Goal: Check status: Check status

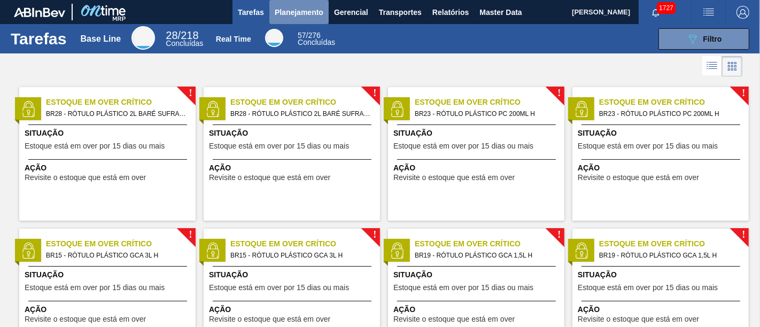
click at [284, 12] on span "Planejamento" at bounding box center [299, 12] width 49 height 13
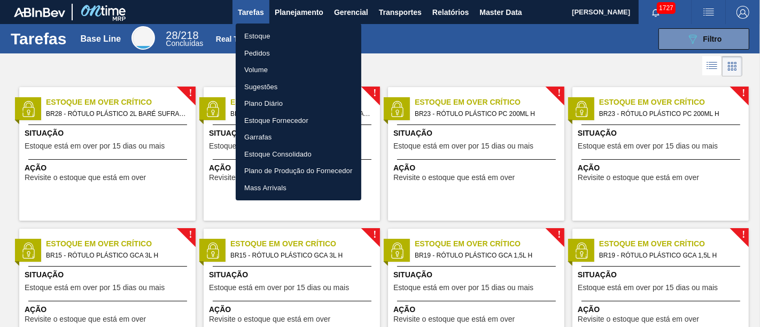
click at [287, 50] on li "Pedidos" at bounding box center [299, 53] width 126 height 17
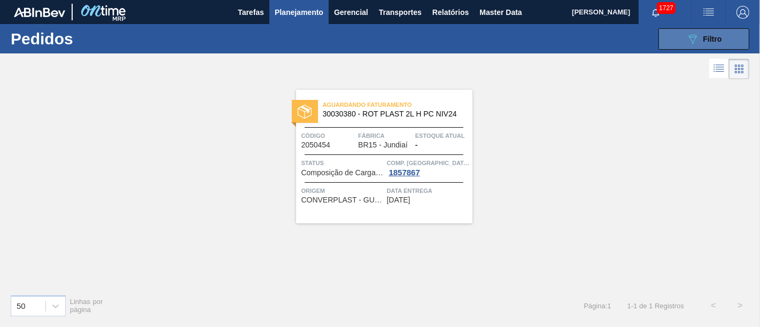
click at [692, 40] on icon "089F7B8B-B2A5-4AFE-B5C0-19BA573D28AC" at bounding box center [692, 39] width 13 height 13
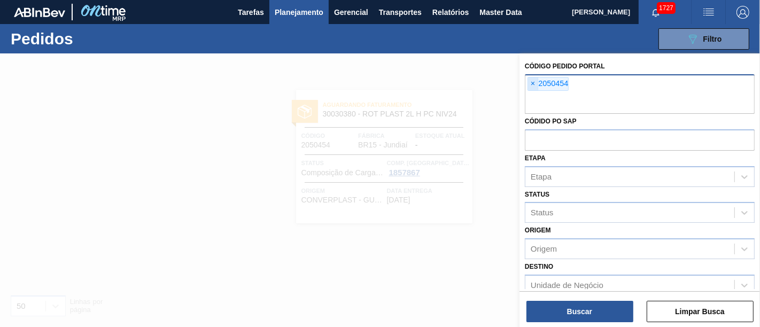
click at [532, 83] on span "×" at bounding box center [533, 83] width 10 height 13
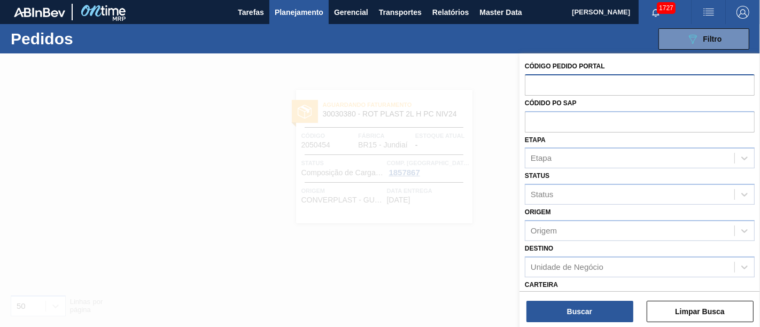
paste input "2027667"
type input "2027667"
click at [595, 299] on div "Buscar Limpar Busca" at bounding box center [639, 306] width 240 height 30
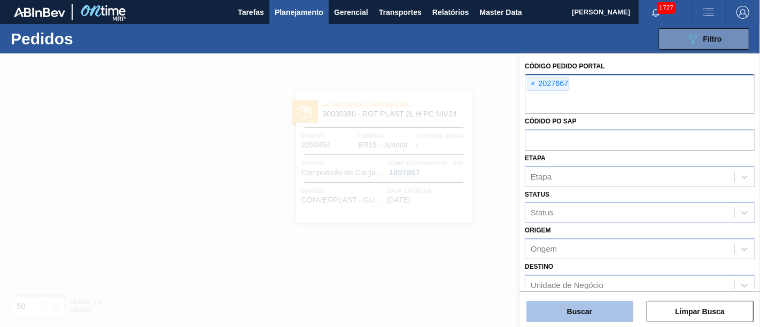
click at [591, 306] on button "Buscar" at bounding box center [579, 311] width 107 height 21
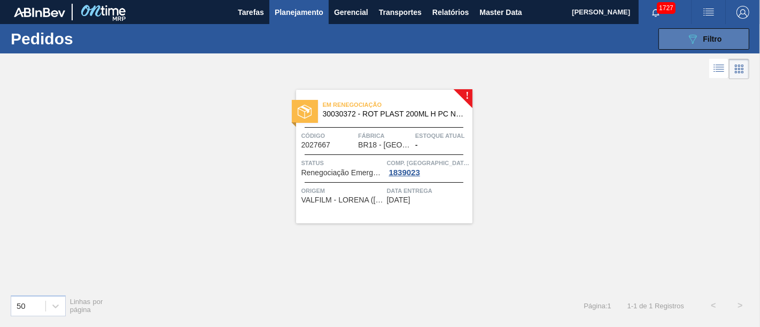
click at [674, 34] on button "089F7B8B-B2A5-4AFE-B5C0-19BA573D28AC Filtro" at bounding box center [703, 38] width 91 height 21
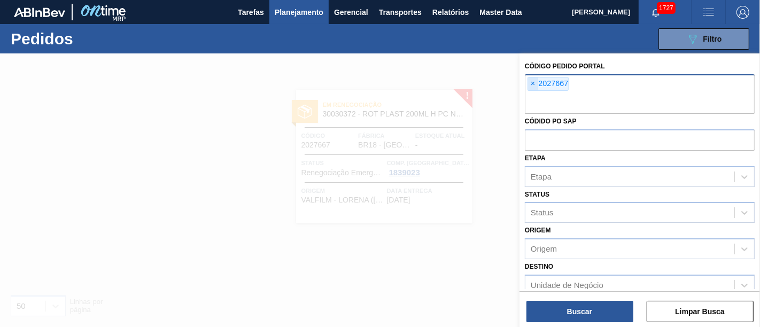
click at [533, 84] on span "×" at bounding box center [533, 83] width 10 height 13
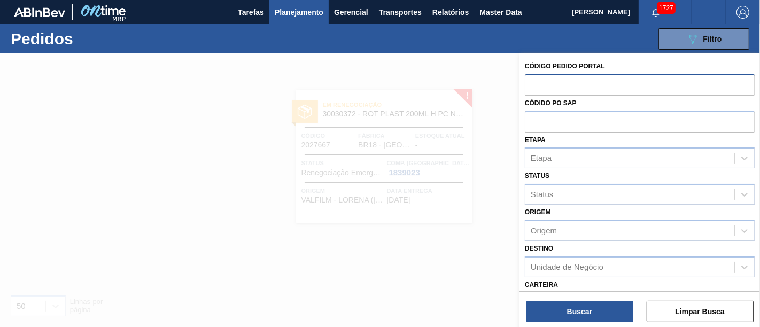
paste input "2027659"
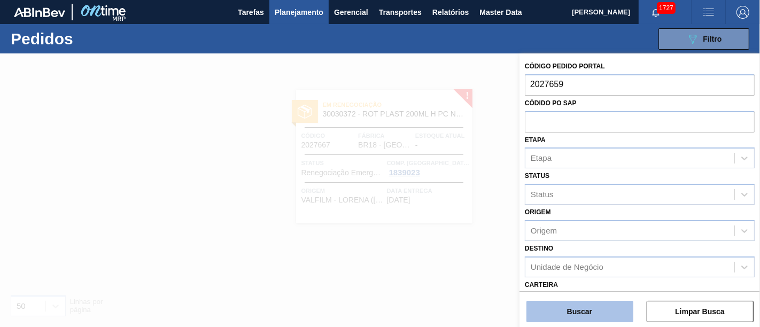
type input "2027659"
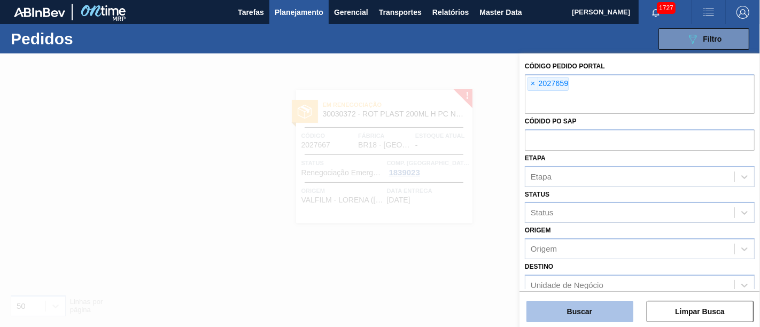
click at [587, 305] on button "Buscar" at bounding box center [579, 311] width 107 height 21
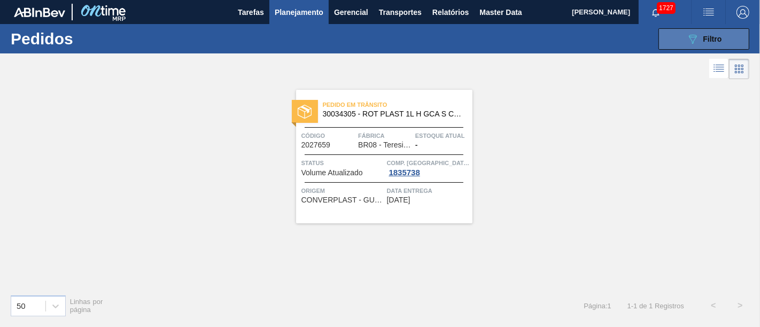
click at [718, 40] on span "Filtro" at bounding box center [712, 39] width 19 height 9
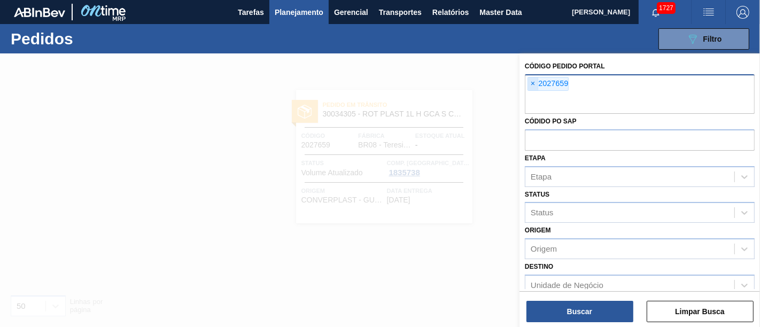
click at [536, 82] on span "×" at bounding box center [533, 83] width 10 height 13
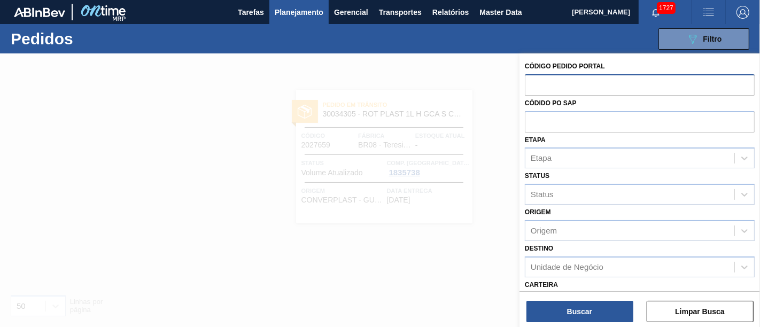
paste input "2032495"
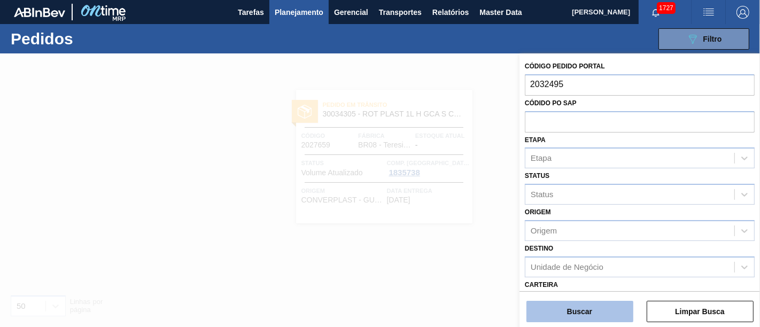
type input "2032495"
click at [558, 308] on button "Buscar" at bounding box center [579, 311] width 107 height 21
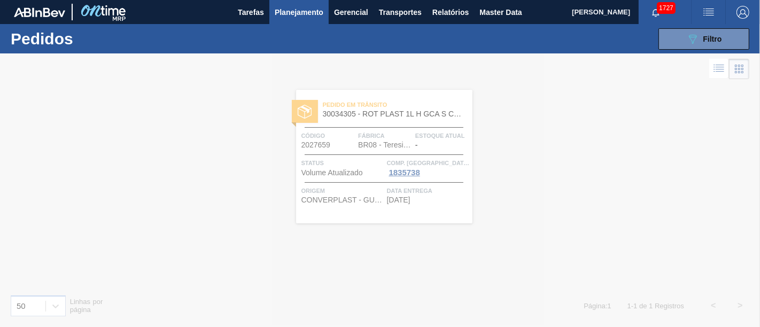
click at [460, 221] on div at bounding box center [380, 190] width 760 height 274
click at [703, 30] on button "089F7B8B-B2A5-4AFE-B5C0-19BA573D28AC Filtro" at bounding box center [703, 38] width 91 height 21
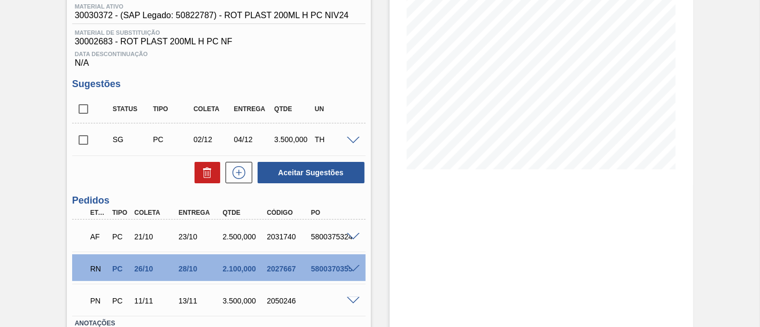
scroll to position [178, 0]
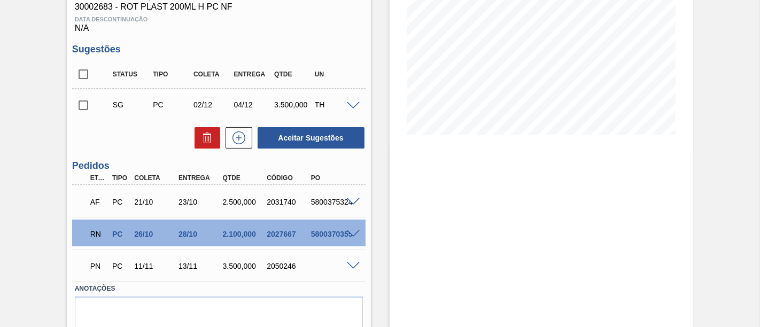
click at [354, 233] on span at bounding box center [353, 234] width 13 height 8
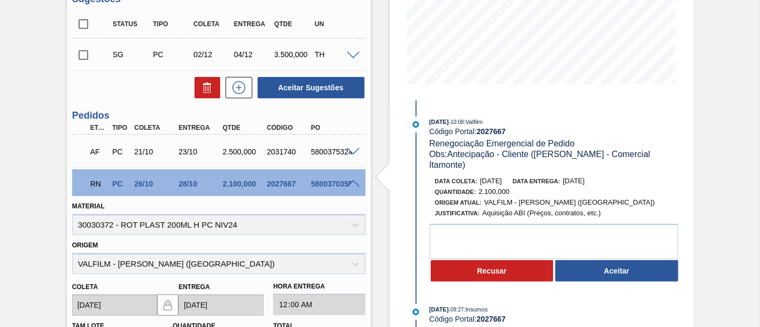
scroll to position [237, 0]
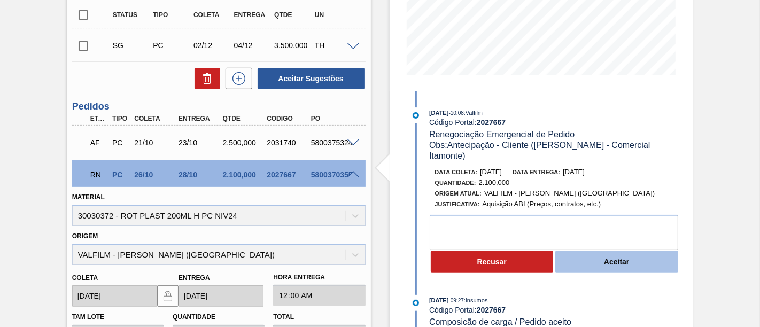
click at [613, 251] on button "Aceitar" at bounding box center [616, 261] width 123 height 21
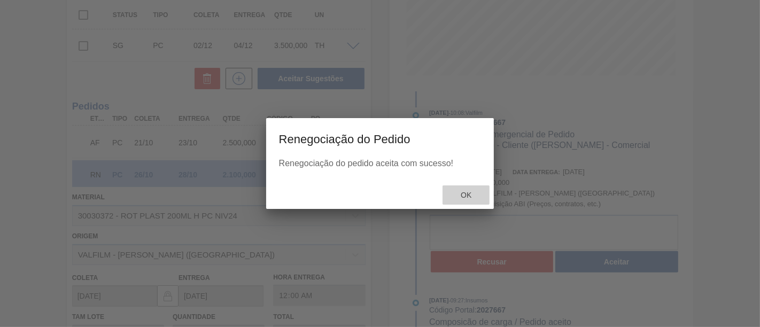
click at [468, 194] on span "Ok" at bounding box center [466, 195] width 28 height 9
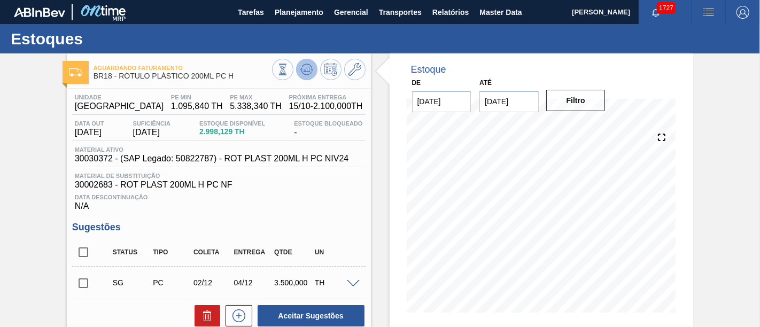
click at [301, 71] on icon at bounding box center [306, 69] width 13 height 13
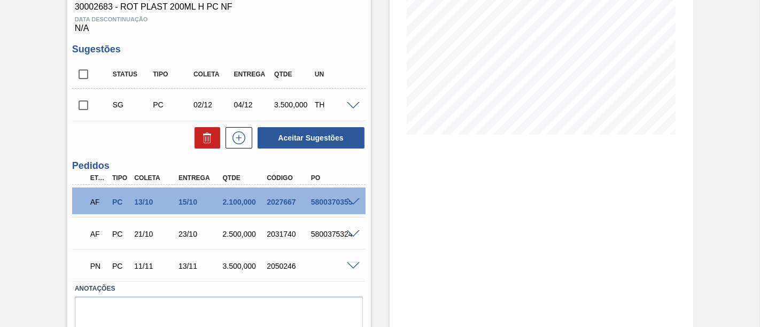
scroll to position [119, 0]
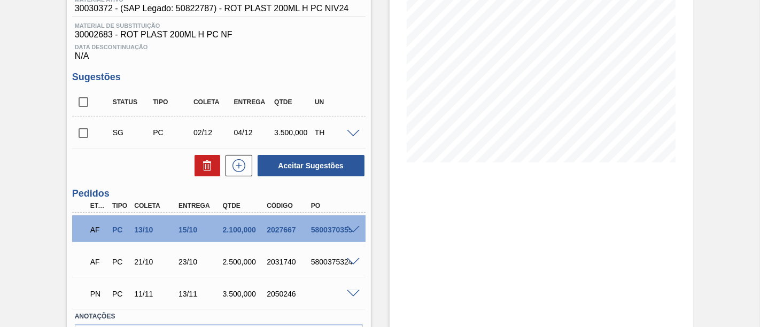
scroll to position [102, 0]
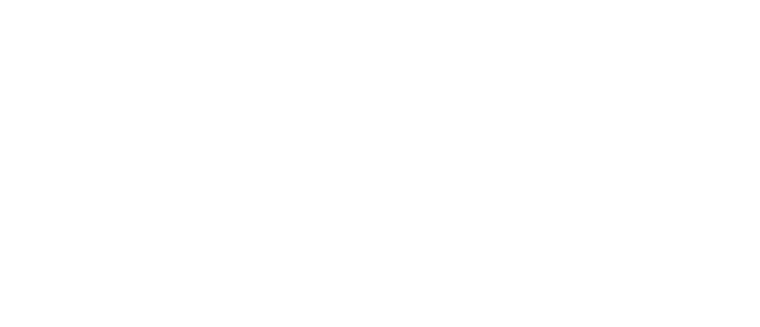
click at [465, 0] on html at bounding box center [380, 0] width 760 height 0
click at [388, 0] on html at bounding box center [380, 0] width 760 height 0
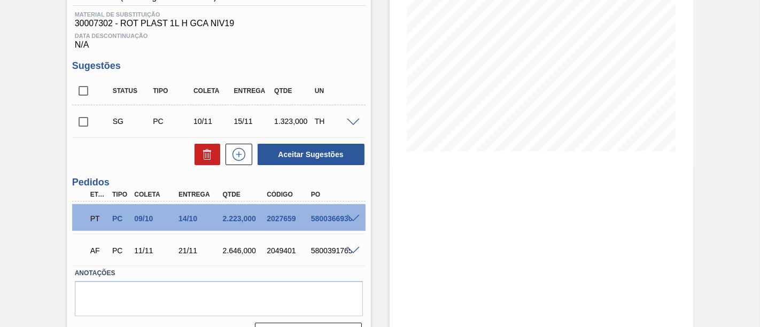
scroll to position [178, 0]
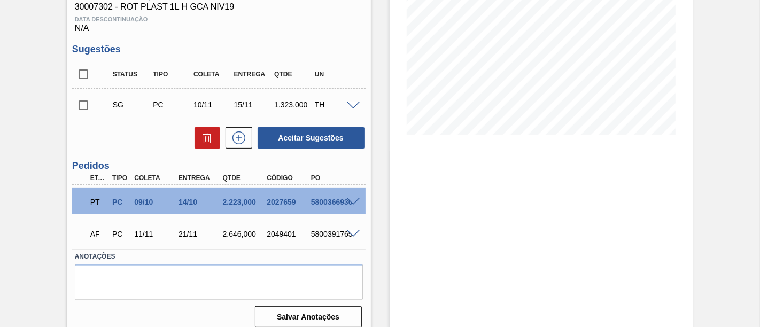
click at [347, 199] on span at bounding box center [353, 202] width 13 height 8
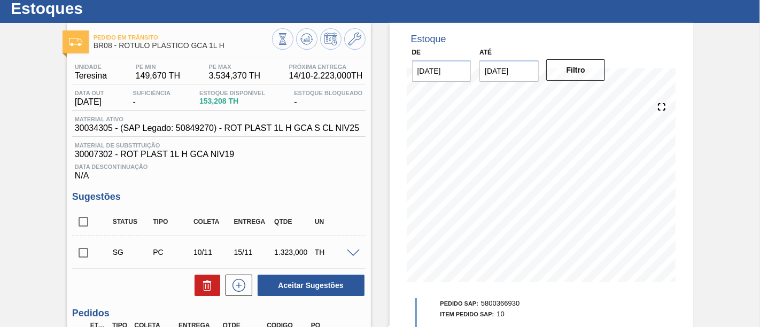
scroll to position [0, 0]
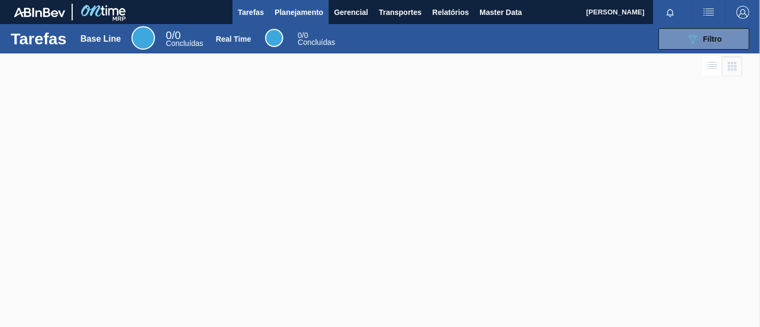
click at [285, 12] on span "Planejamento" at bounding box center [299, 12] width 49 height 13
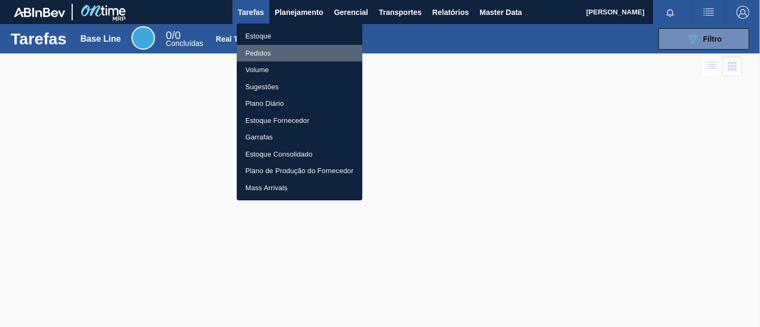
click at [311, 54] on li "Pedidos" at bounding box center [300, 53] width 126 height 17
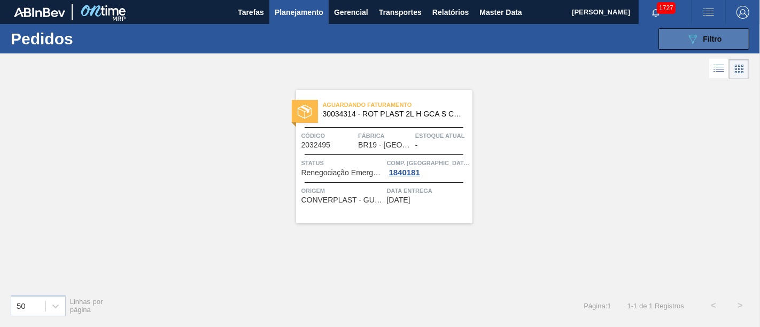
click at [679, 42] on button "089F7B8B-B2A5-4AFE-B5C0-19BA573D28AC Filtro" at bounding box center [703, 38] width 91 height 21
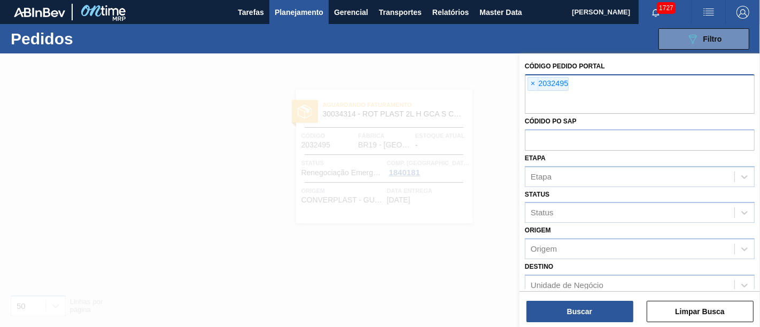
click at [531, 82] on span "×" at bounding box center [533, 83] width 10 height 13
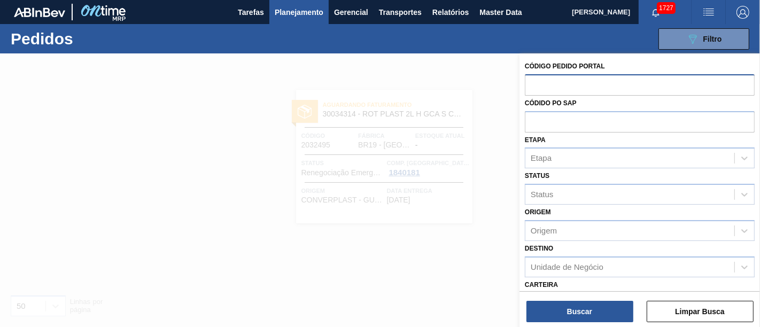
paste input "2032482"
type input "2032482"
drag, startPoint x: 562, startPoint y: 284, endPoint x: 562, endPoint y: 293, distance: 8.5
click at [562, 289] on div "Código Pedido Portal Códido PO SAP Etapa Etapa Status Status Origem Origem Dest…" at bounding box center [639, 171] width 240 height 236
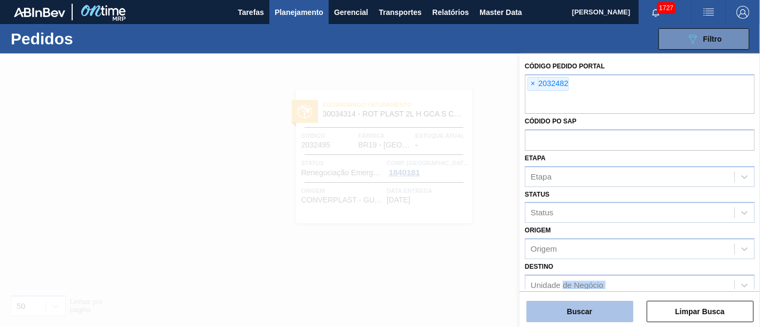
click at [570, 321] on button "Buscar" at bounding box center [579, 311] width 107 height 21
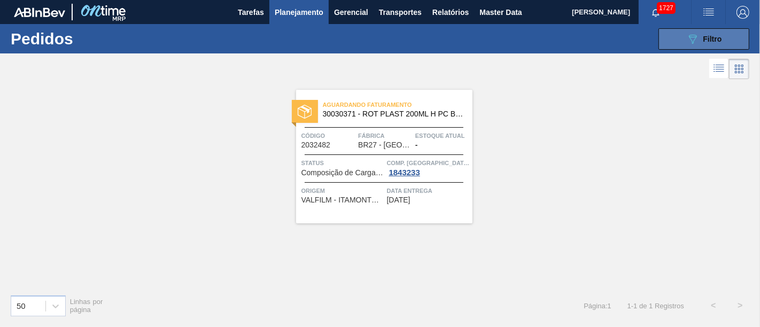
click at [700, 33] on div "089F7B8B-B2A5-4AFE-B5C0-19BA573D28AC Filtro" at bounding box center [704, 39] width 36 height 13
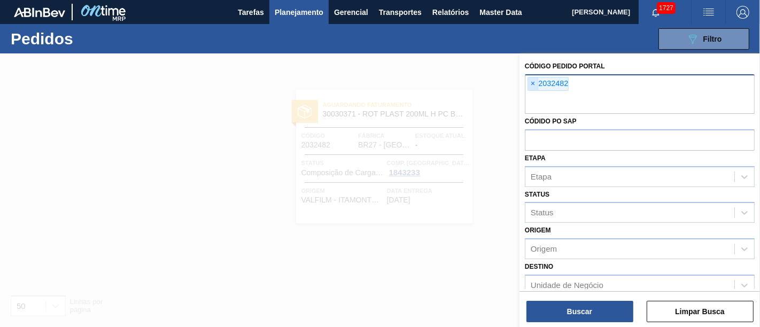
click at [533, 84] on span "×" at bounding box center [533, 83] width 10 height 13
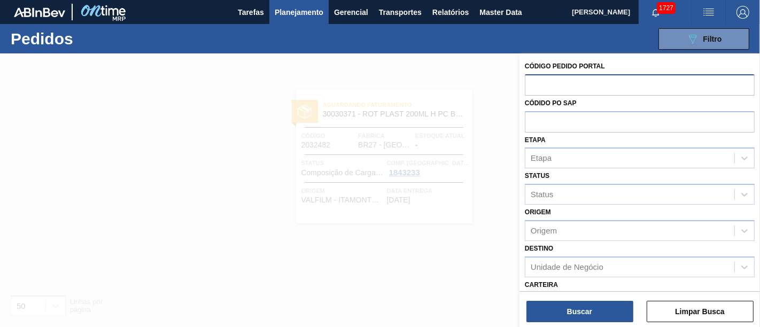
paste input "2027659"
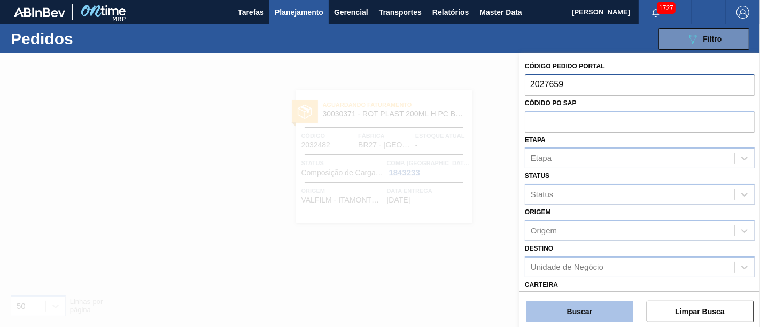
type input "2027659"
click at [563, 305] on button "Buscar" at bounding box center [579, 311] width 107 height 21
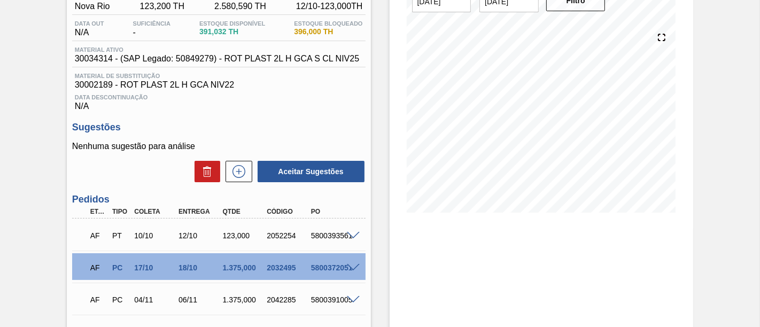
scroll to position [119, 0]
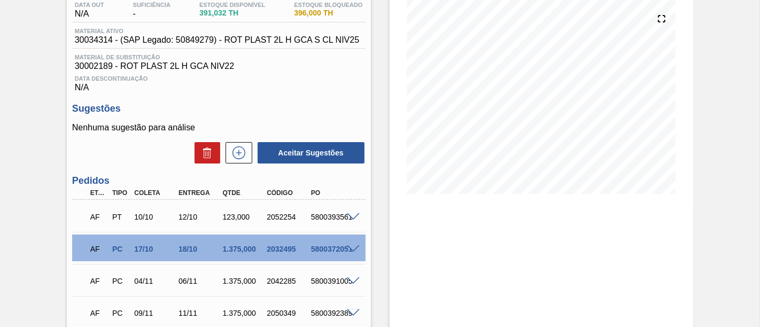
click at [349, 250] on span at bounding box center [353, 249] width 13 height 8
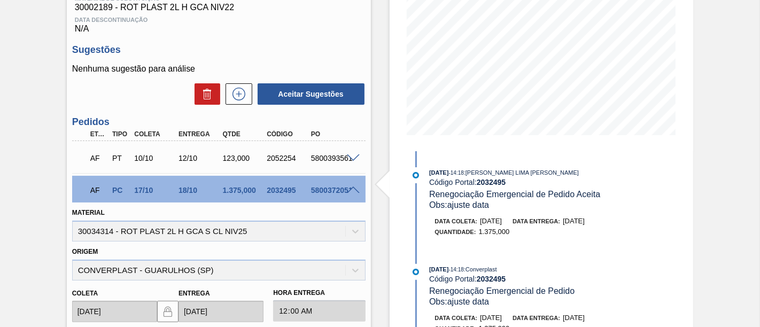
scroll to position [178, 0]
click at [352, 191] on span at bounding box center [353, 190] width 13 height 8
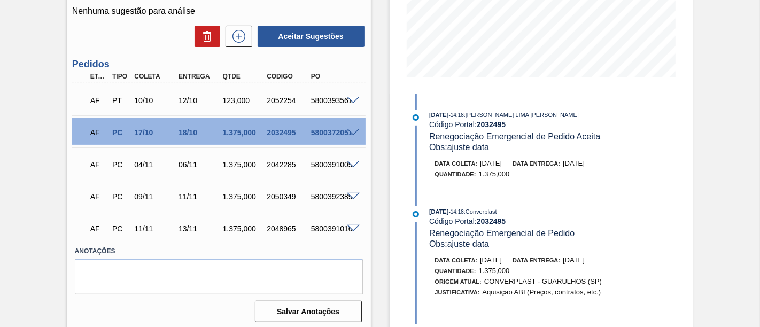
scroll to position [242, 0]
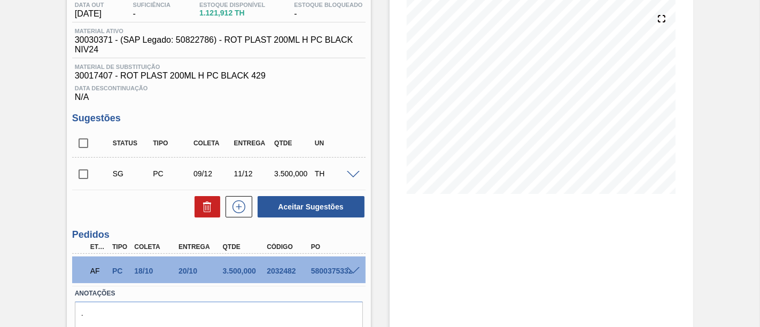
scroll to position [167, 0]
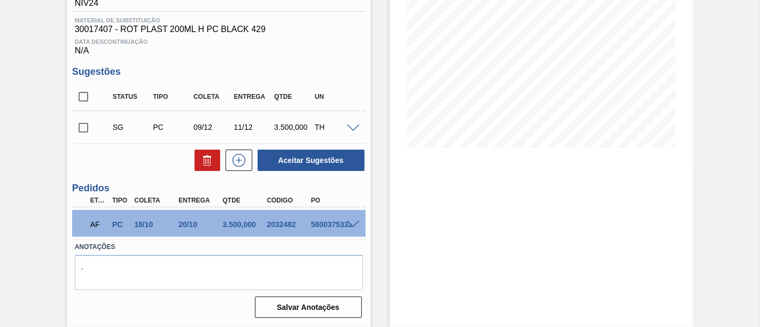
click at [349, 223] on span at bounding box center [353, 225] width 13 height 8
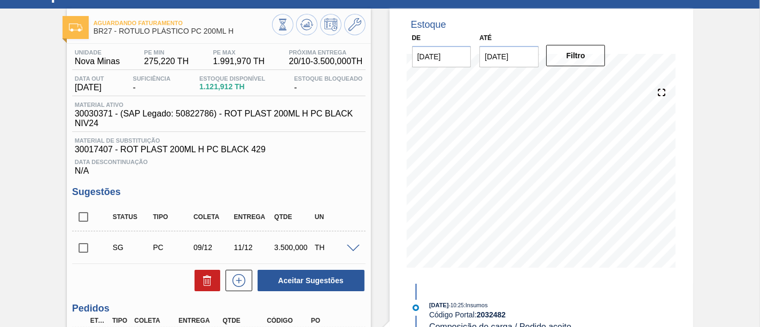
scroll to position [9, 0]
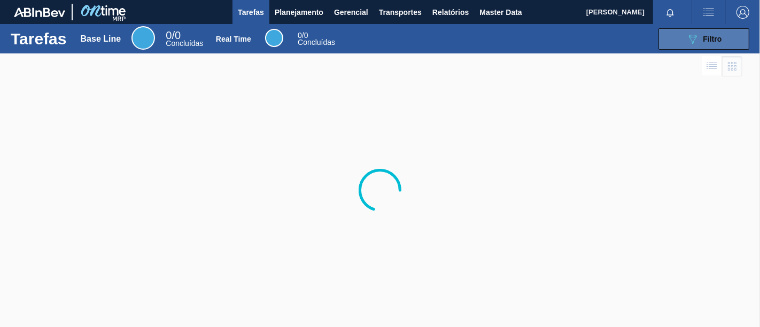
click at [714, 45] on button "089F7B8B-B2A5-4AFE-B5C0-19BA573D28AC Filtro" at bounding box center [703, 38] width 91 height 21
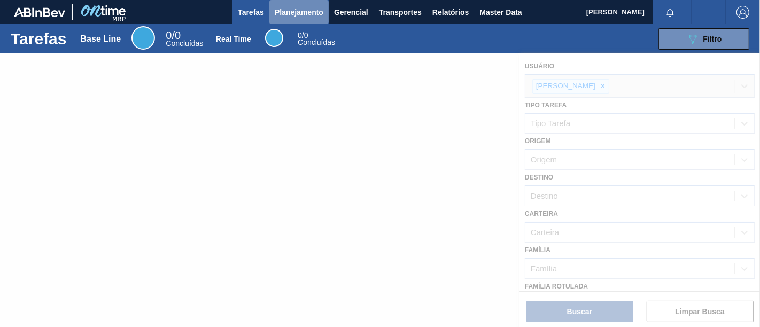
click at [303, 17] on span "Planejamento" at bounding box center [299, 12] width 49 height 13
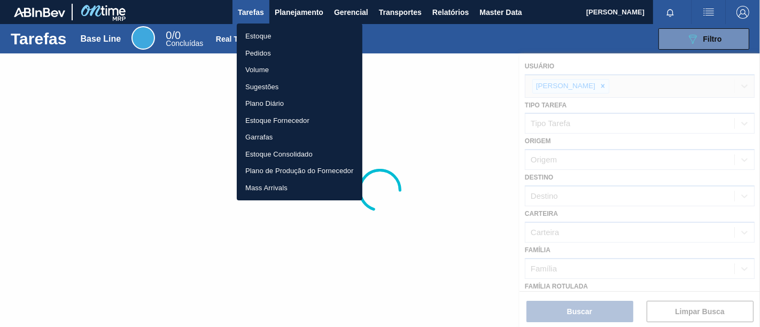
click at [314, 54] on li "Pedidos" at bounding box center [300, 53] width 126 height 17
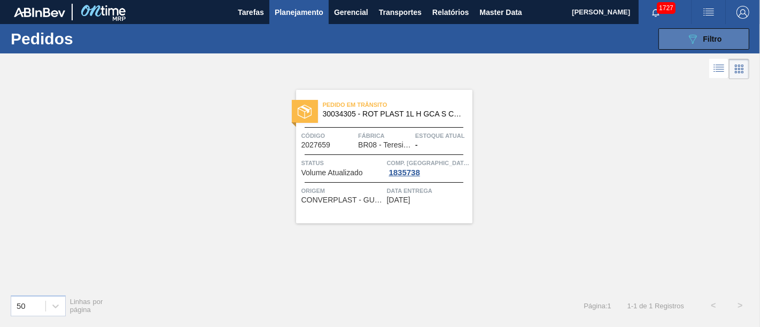
click at [728, 40] on button "089F7B8B-B2A5-4AFE-B5C0-19BA573D28AC Filtro" at bounding box center [703, 38] width 91 height 21
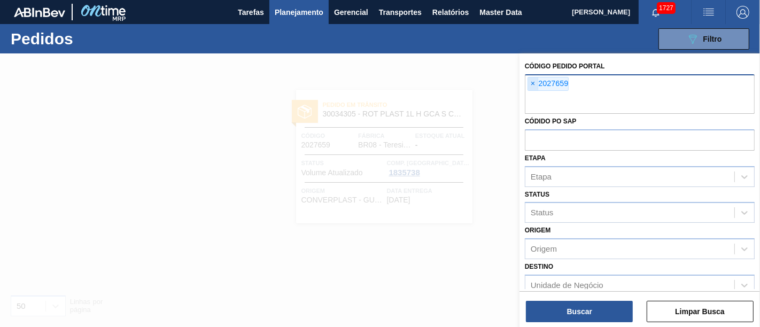
click at [534, 85] on span "×" at bounding box center [533, 83] width 10 height 13
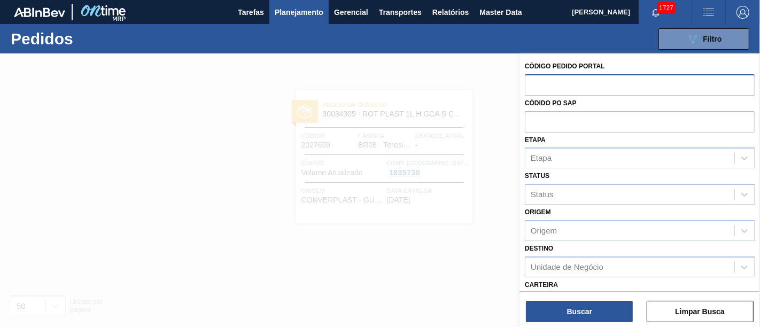
paste input "2027104"
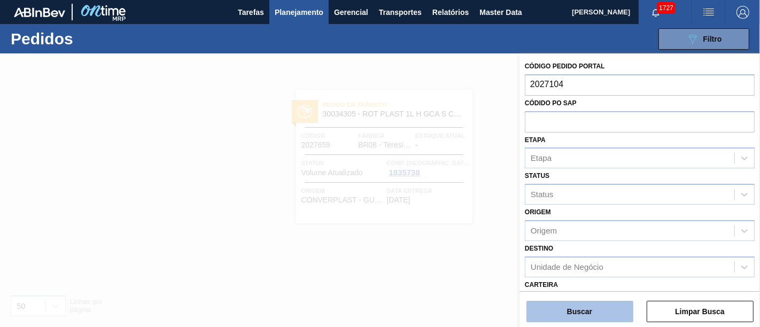
type input "2027104"
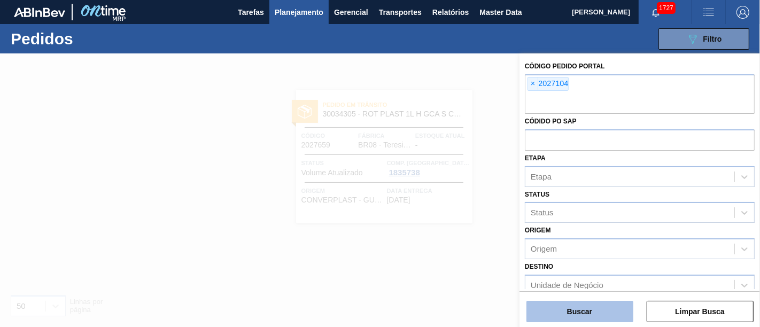
click at [591, 306] on button "Buscar" at bounding box center [579, 311] width 107 height 21
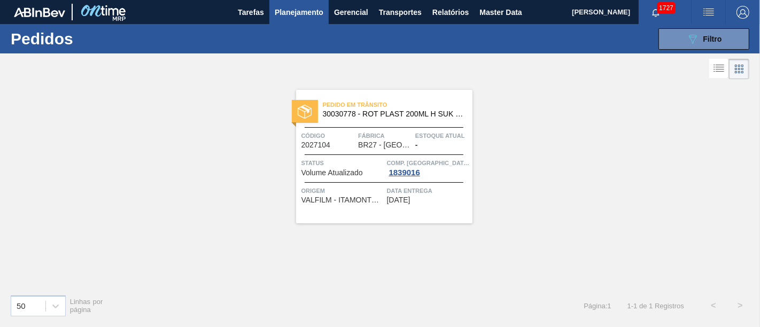
drag, startPoint x: 676, startPoint y: 43, endPoint x: 656, endPoint y: 57, distance: 24.2
click at [676, 43] on button "089F7B8B-B2A5-4AFE-B5C0-19BA573D28AC Filtro" at bounding box center [703, 38] width 91 height 21
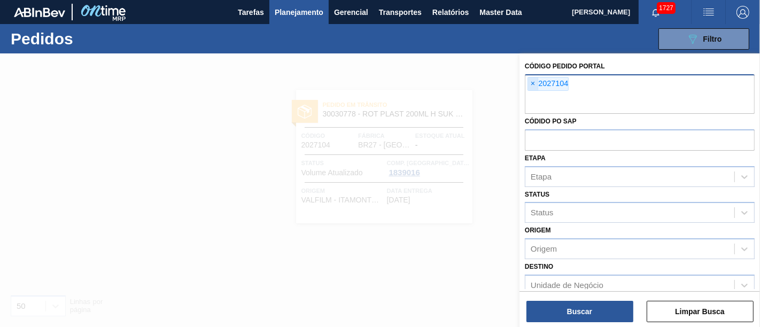
click at [535, 80] on span "×" at bounding box center [533, 83] width 10 height 13
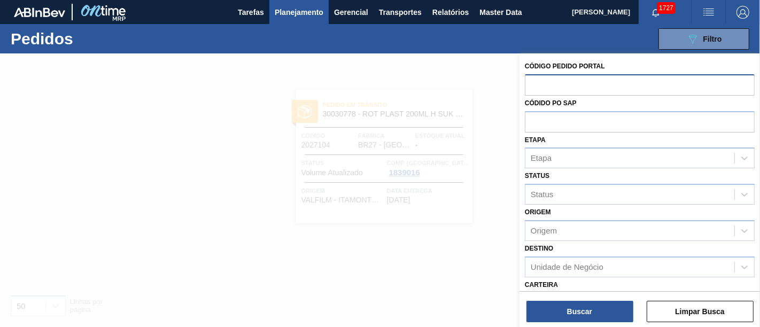
paste input "2029811"
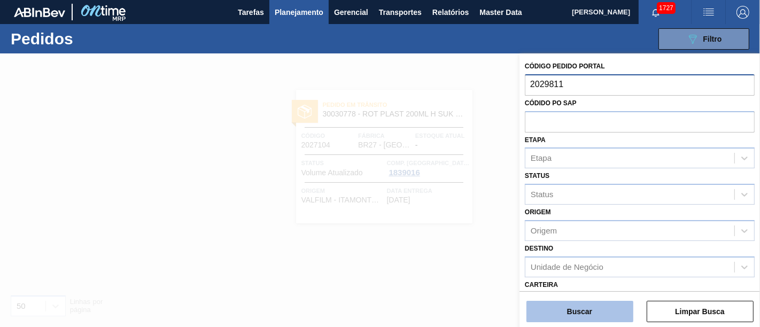
type input "2029811"
click at [567, 310] on button "Buscar" at bounding box center [579, 311] width 107 height 21
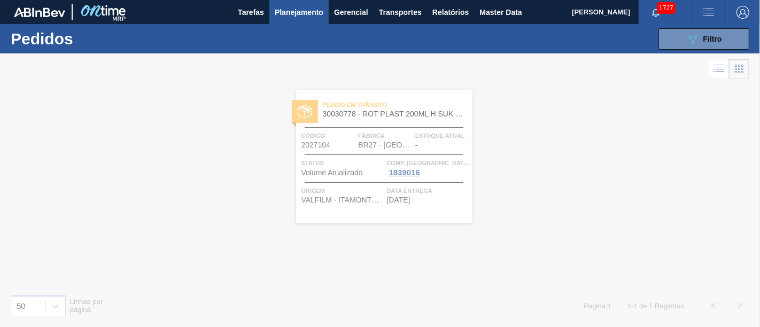
click at [355, 259] on div at bounding box center [380, 190] width 760 height 274
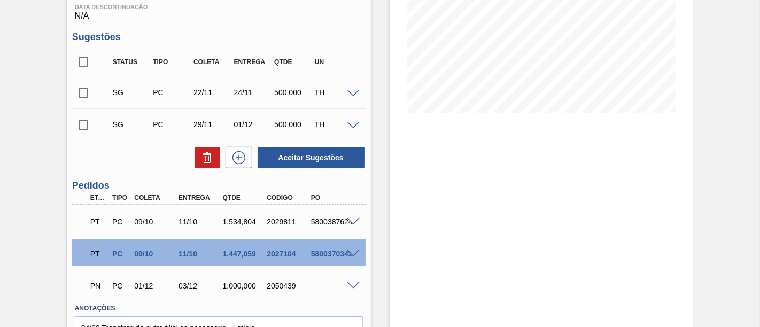
scroll to position [237, 0]
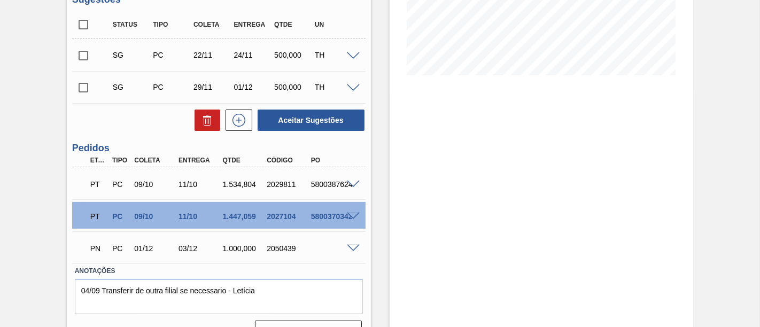
click at [355, 216] on span at bounding box center [353, 217] width 13 height 8
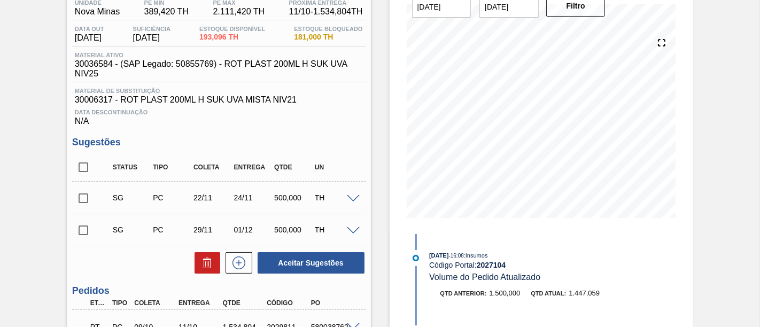
scroll to position [59, 0]
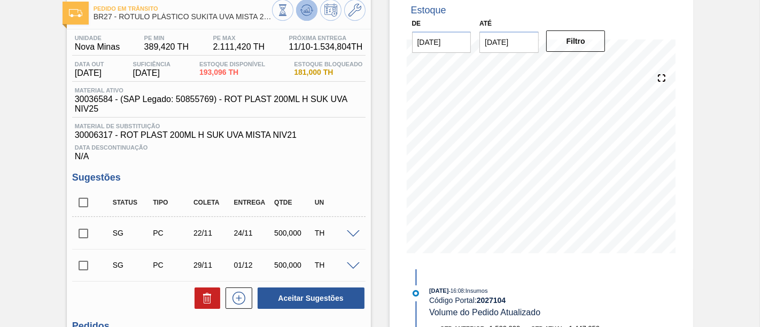
click at [310, 14] on icon at bounding box center [306, 10] width 13 height 13
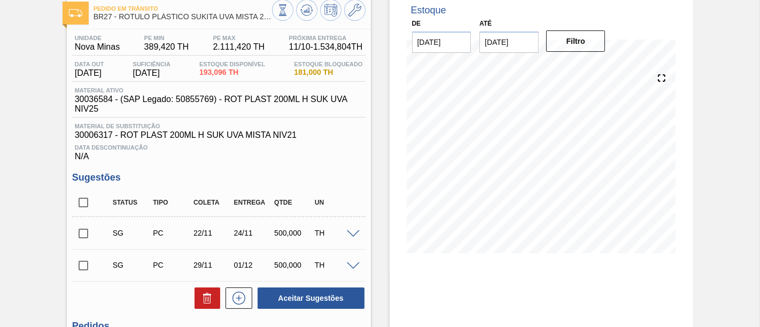
scroll to position [178, 0]
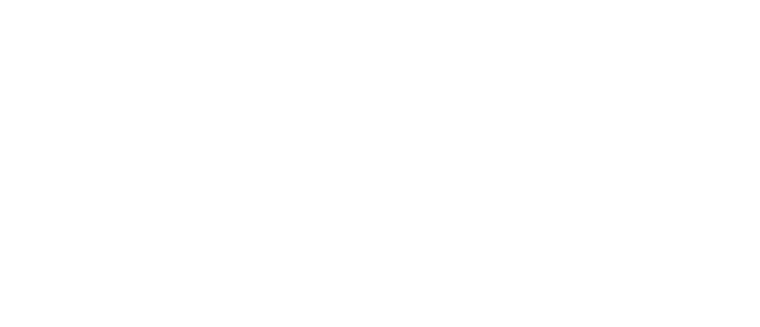
click at [622, 0] on html at bounding box center [380, 0] width 760 height 0
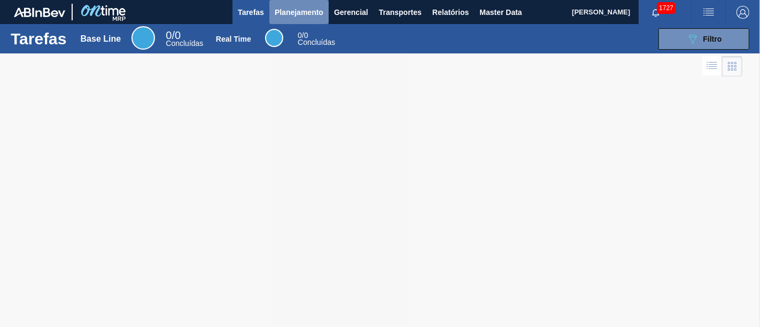
click at [301, 12] on span "Planejamento" at bounding box center [299, 12] width 49 height 13
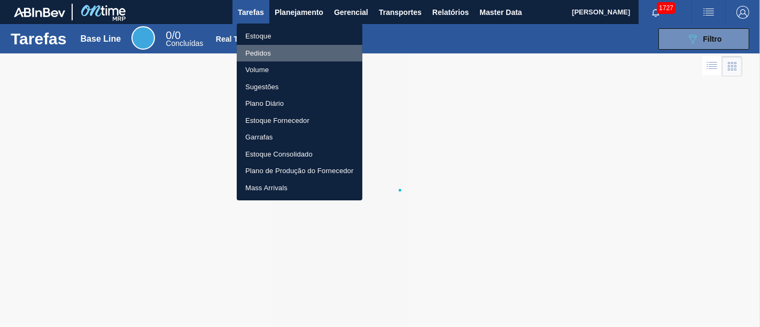
click at [346, 50] on li "Pedidos" at bounding box center [300, 53] width 126 height 17
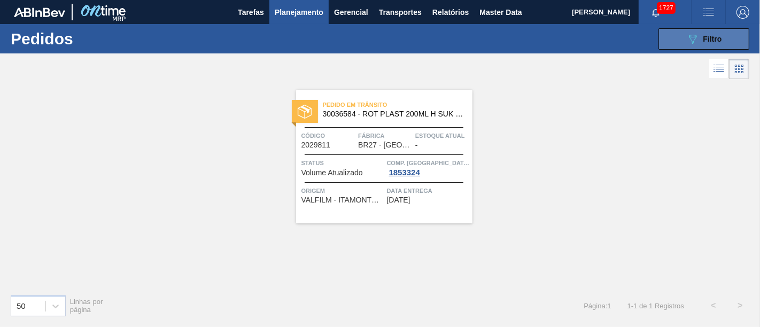
click at [682, 44] on button "089F7B8B-B2A5-4AFE-B5C0-19BA573D28AC Filtro" at bounding box center [703, 38] width 91 height 21
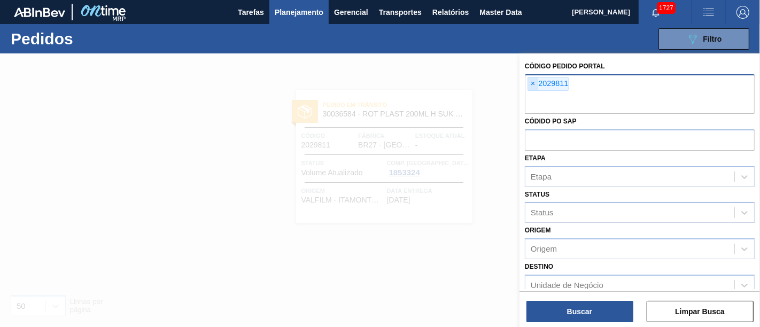
click at [535, 88] on span "×" at bounding box center [533, 83] width 10 height 13
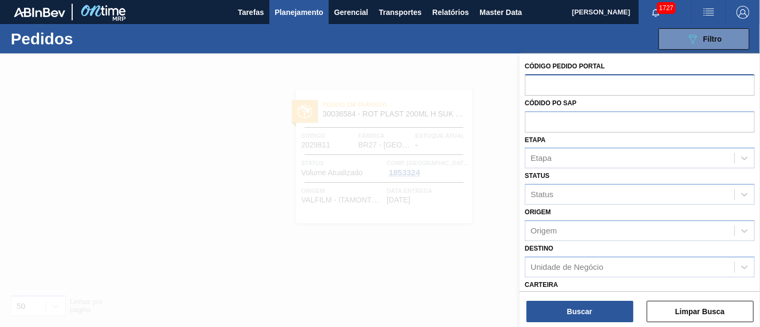
paste input "2030226"
type input "2030226"
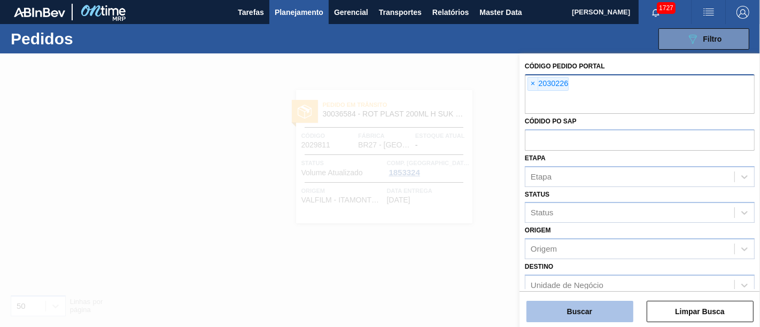
click at [608, 307] on button "Buscar" at bounding box center [579, 311] width 107 height 21
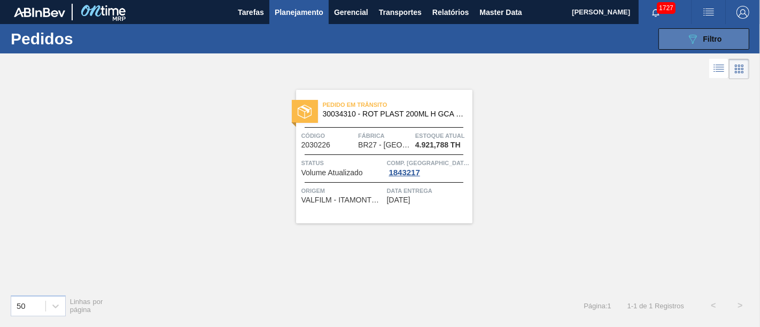
click at [678, 42] on button "089F7B8B-B2A5-4AFE-B5C0-19BA573D28AC Filtro" at bounding box center [703, 38] width 91 height 21
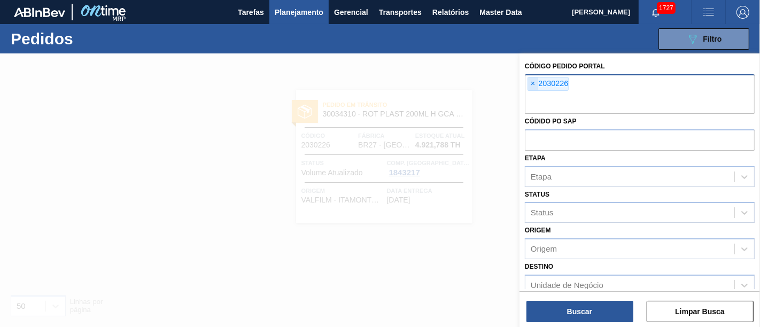
click at [534, 86] on span "×" at bounding box center [533, 83] width 10 height 13
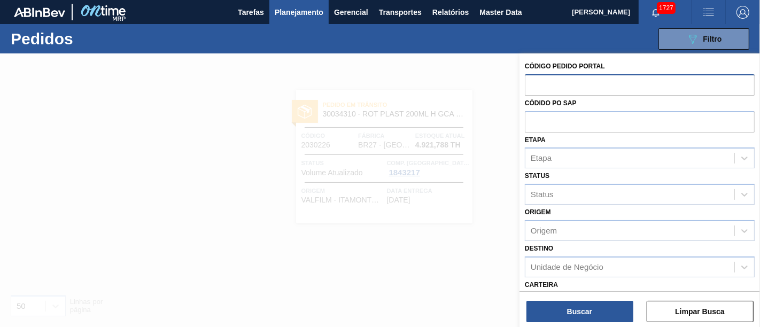
paste input "2018149"
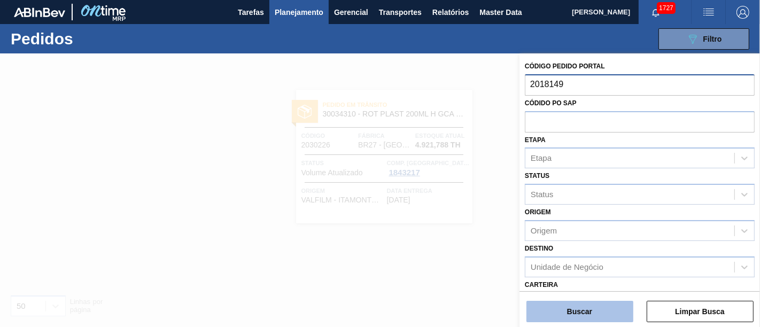
type input "2018149"
click at [586, 301] on button "Buscar" at bounding box center [579, 311] width 107 height 21
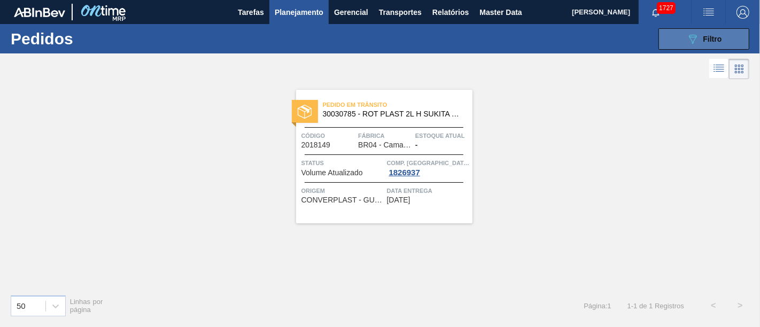
click at [708, 42] on span "Filtro" at bounding box center [712, 39] width 19 height 9
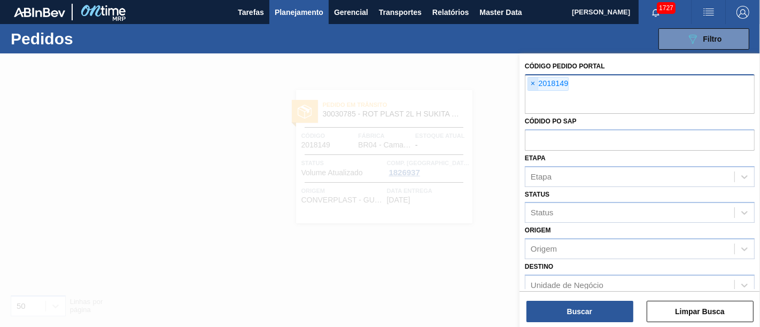
click at [532, 81] on span "×" at bounding box center [533, 83] width 10 height 13
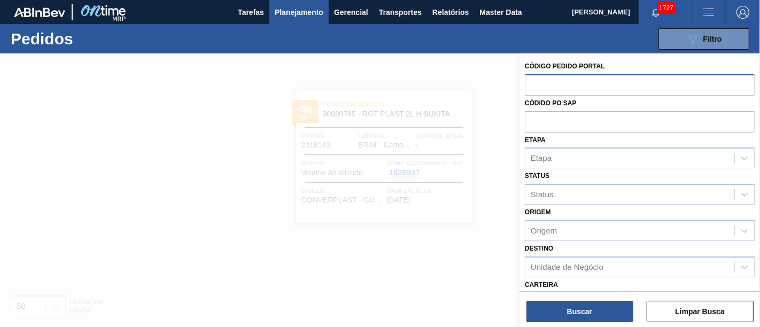
paste input "2027665"
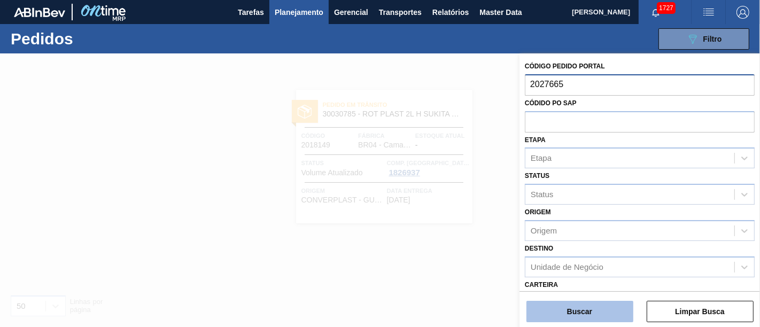
type input "2027665"
click at [582, 309] on button "Buscar" at bounding box center [579, 311] width 107 height 21
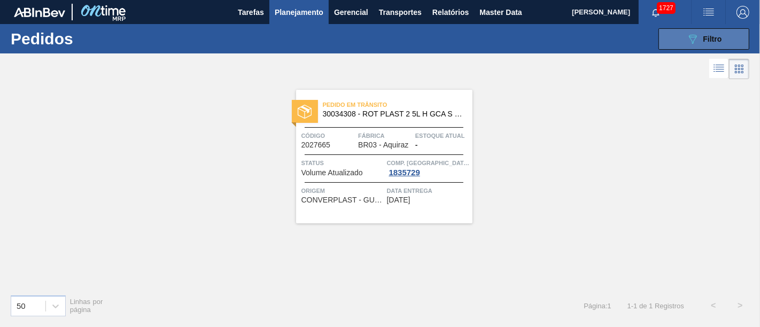
click at [738, 44] on button "089F7B8B-B2A5-4AFE-B5C0-19BA573D28AC Filtro" at bounding box center [703, 38] width 91 height 21
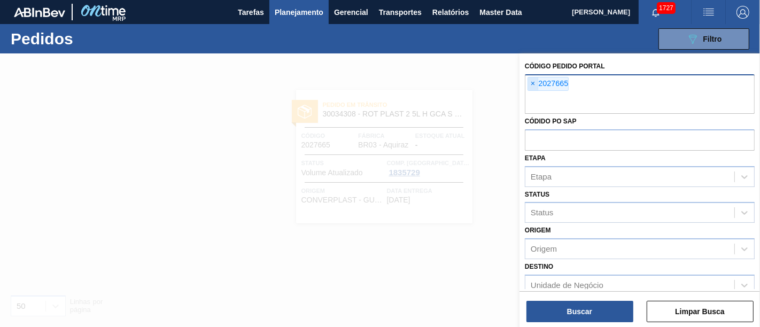
click at [531, 84] on span "×" at bounding box center [533, 83] width 10 height 13
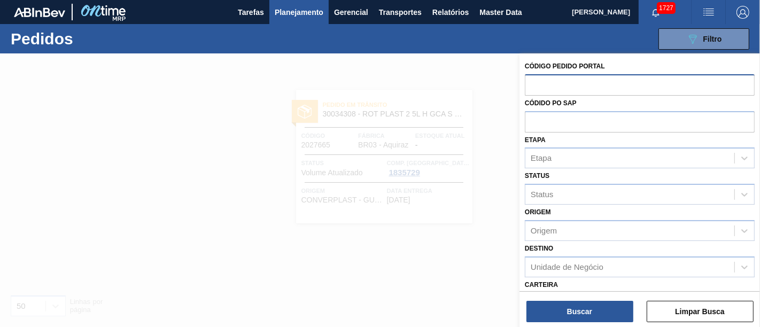
paste input "2023515"
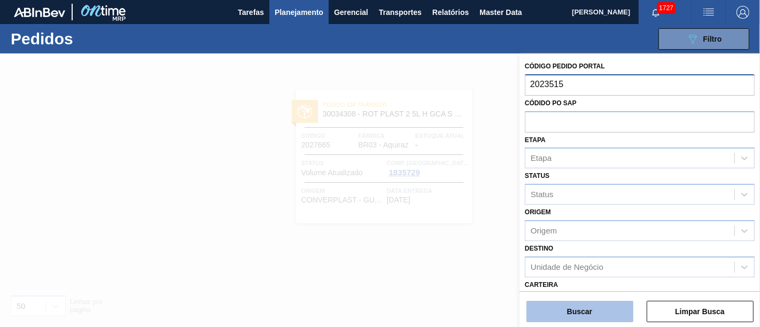
type input "2023515"
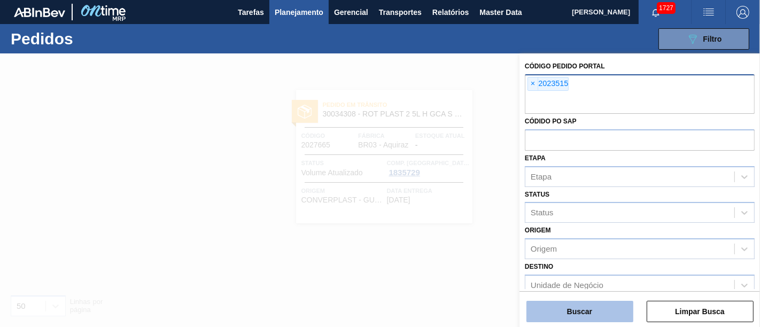
click at [588, 312] on button "Buscar" at bounding box center [579, 311] width 107 height 21
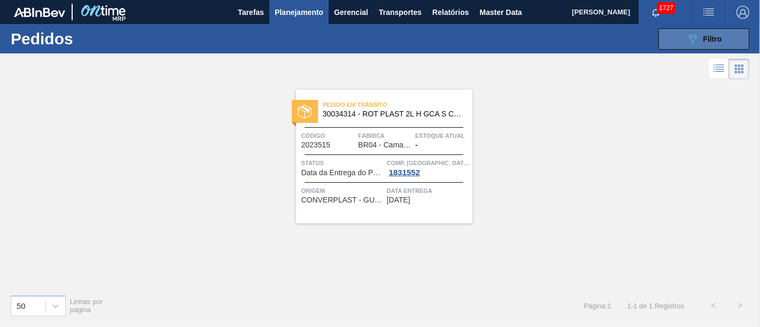
click at [693, 37] on icon at bounding box center [693, 39] width 8 height 9
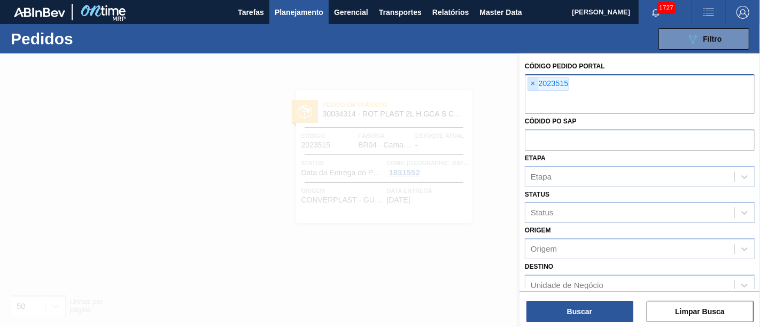
click at [534, 82] on span "×" at bounding box center [533, 83] width 10 height 13
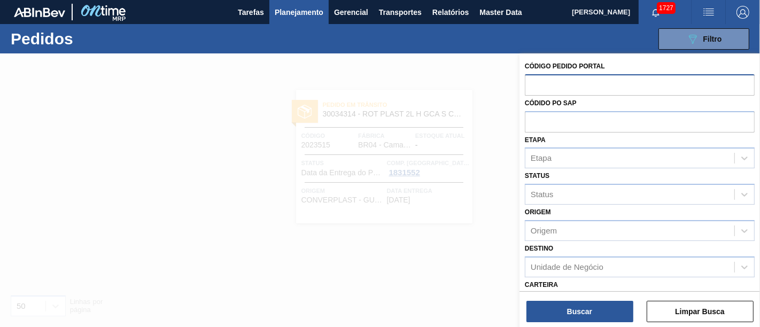
paste input "2023516"
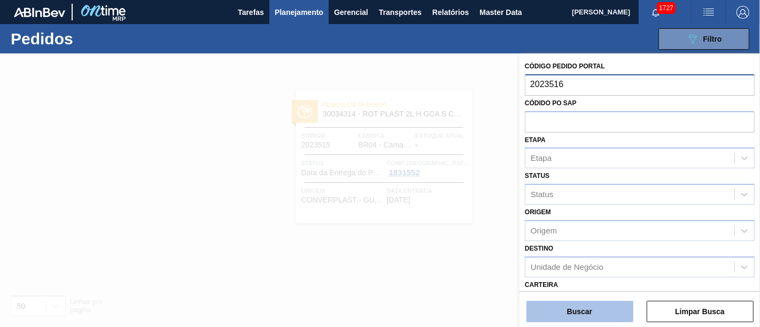
type input "2023516"
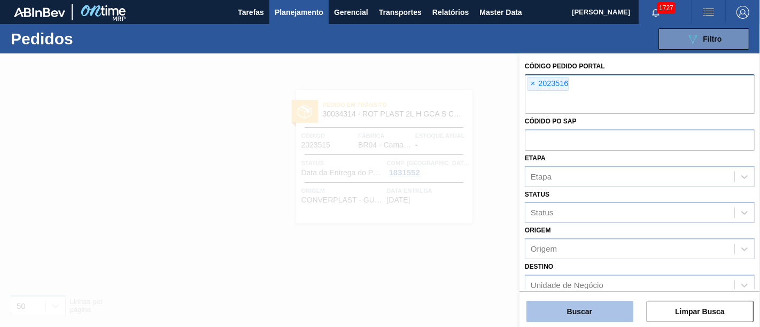
click at [598, 316] on button "Buscar" at bounding box center [579, 311] width 107 height 21
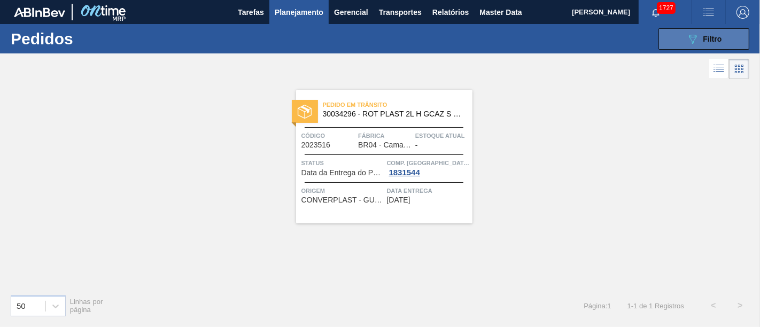
click at [702, 43] on div "089F7B8B-B2A5-4AFE-B5C0-19BA573D28AC Filtro" at bounding box center [704, 39] width 36 height 13
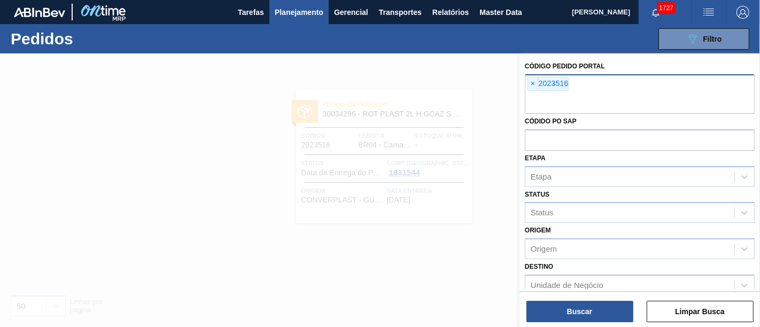
click at [538, 84] on div "× 2023516" at bounding box center [547, 84] width 41 height 14
paste input "2027620"
type input "2027620"
click at [533, 83] on span "×" at bounding box center [533, 83] width 10 height 13
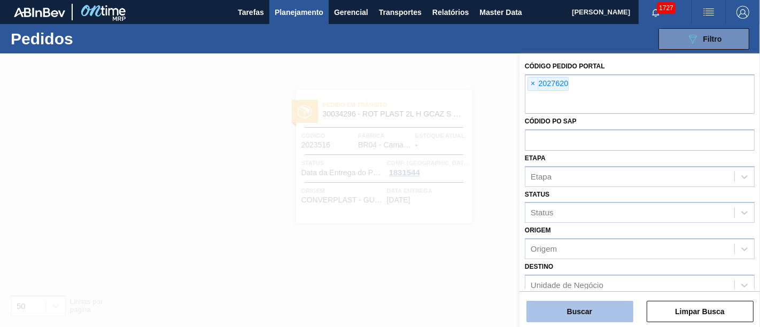
click at [588, 309] on button "Buscar" at bounding box center [579, 311] width 107 height 21
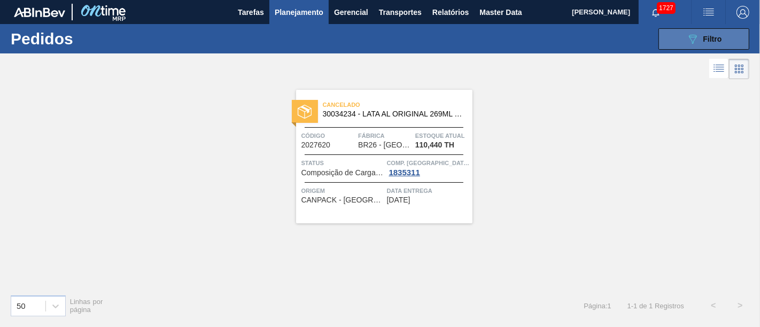
click at [698, 33] on icon "089F7B8B-B2A5-4AFE-B5C0-19BA573D28AC" at bounding box center [692, 39] width 13 height 13
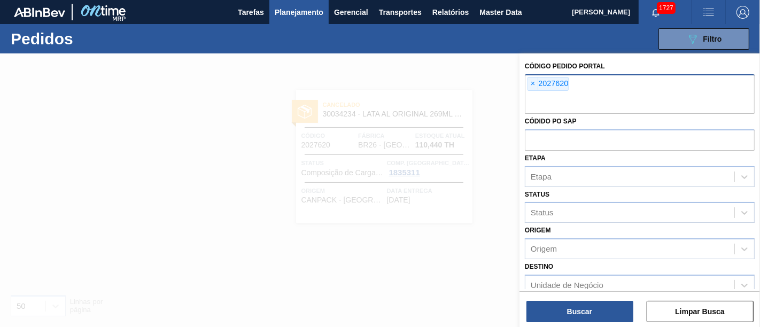
click at [539, 85] on div "× 2027620" at bounding box center [547, 84] width 41 height 14
paste input "2033243"
type input "2033243"
click at [532, 85] on span "×" at bounding box center [533, 83] width 10 height 13
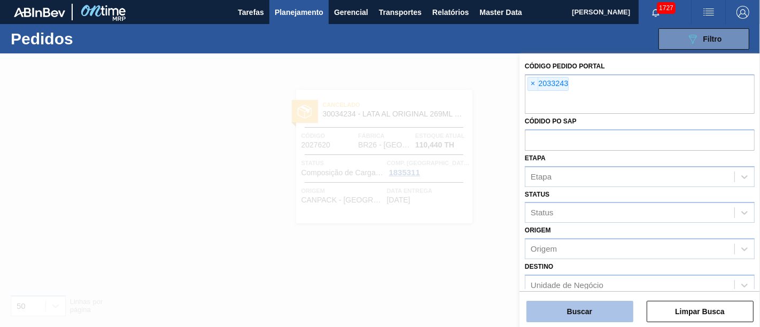
click at [572, 315] on button "Buscar" at bounding box center [579, 311] width 107 height 21
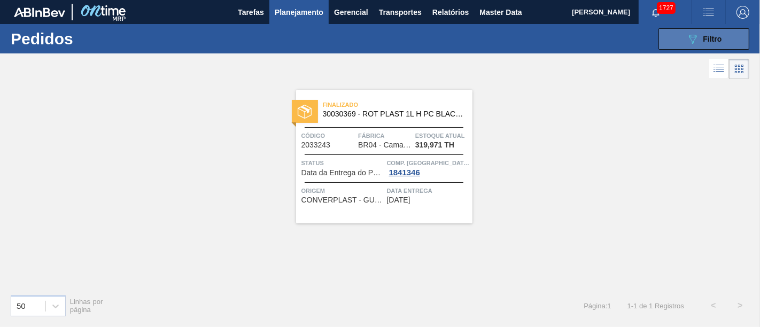
click at [712, 34] on div "089F7B8B-B2A5-4AFE-B5C0-19BA573D28AC Filtro" at bounding box center [704, 39] width 36 height 13
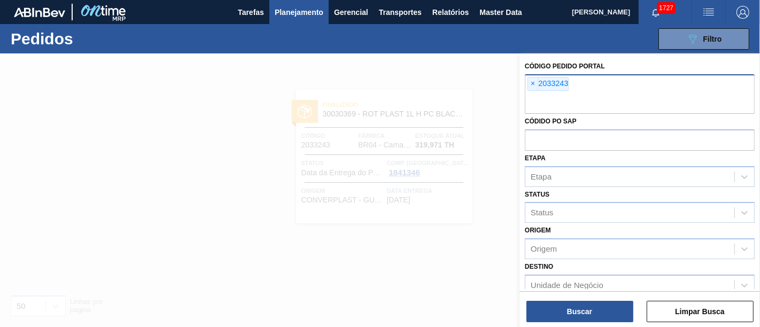
click at [539, 83] on div "× 2033243" at bounding box center [547, 84] width 41 height 14
paste input "2027289"
type input "2027289"
click at [534, 76] on div "× 2033243" at bounding box center [640, 94] width 230 height 40
click at [532, 87] on span "×" at bounding box center [533, 83] width 10 height 13
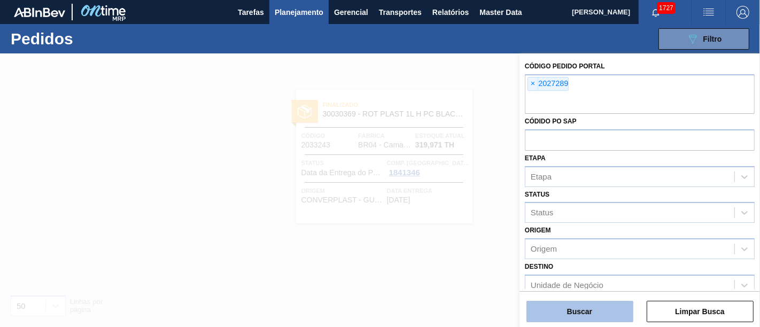
click at [566, 307] on button "Buscar" at bounding box center [579, 311] width 107 height 21
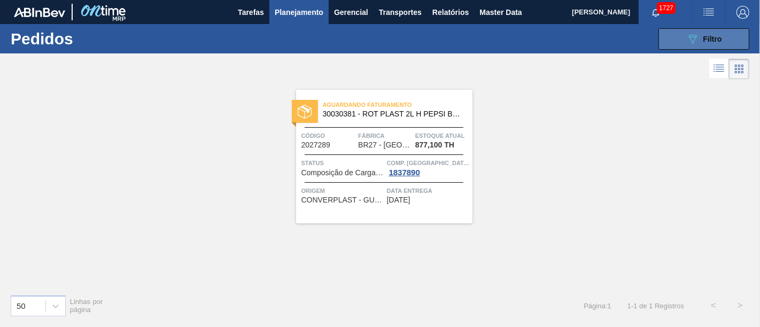
click at [694, 41] on icon "089F7B8B-B2A5-4AFE-B5C0-19BA573D28AC" at bounding box center [692, 39] width 13 height 13
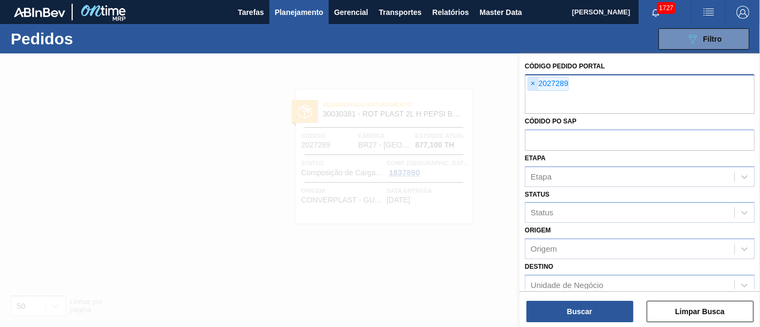
click at [530, 84] on span "×" at bounding box center [533, 83] width 10 height 13
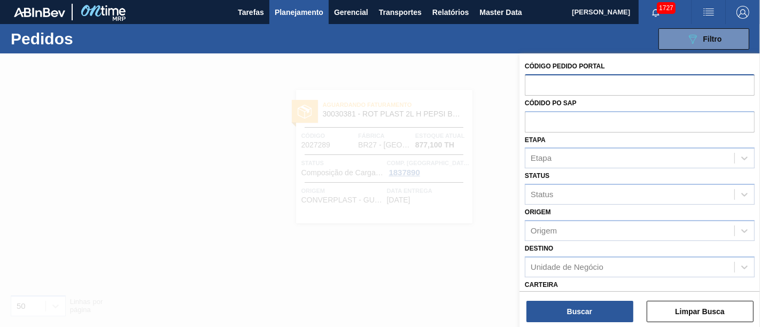
paste input "2044366"
type input "2044366"
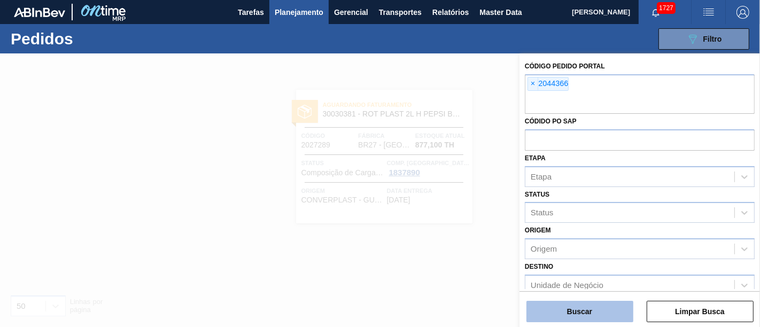
click at [618, 314] on button "Buscar" at bounding box center [579, 311] width 107 height 21
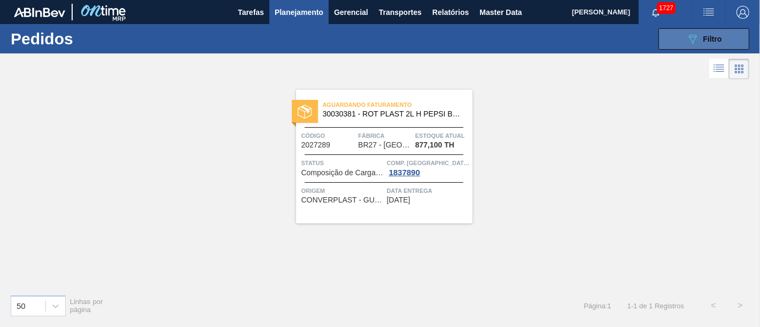
click at [707, 37] on span "Filtro" at bounding box center [712, 39] width 19 height 9
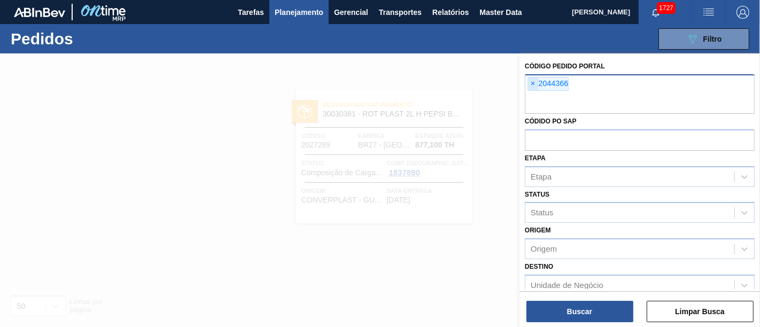
click at [533, 81] on span "×" at bounding box center [533, 83] width 10 height 13
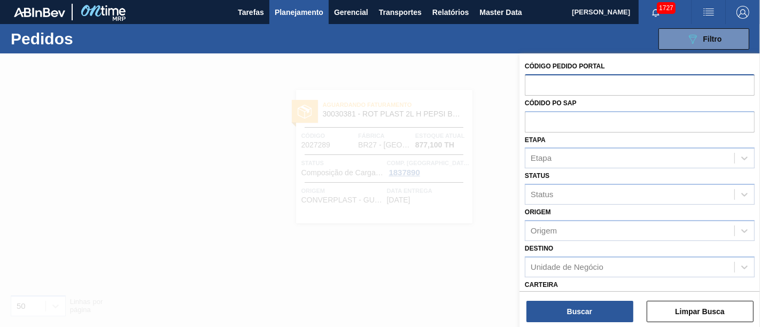
paste input "2044366"
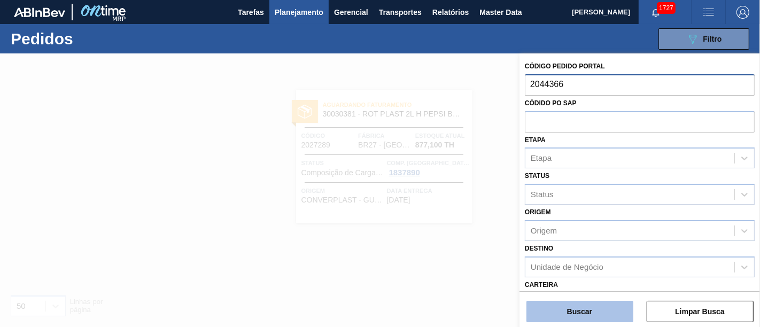
type input "2044366"
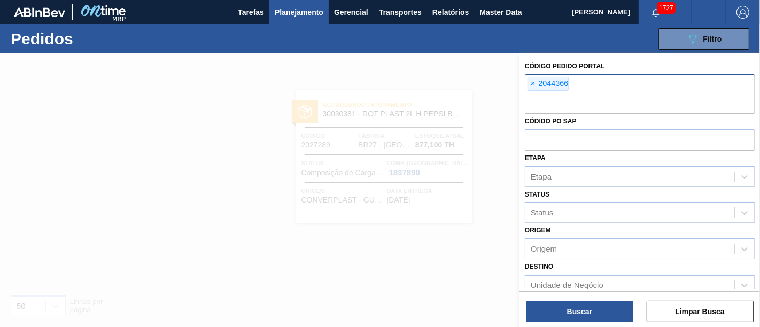
drag, startPoint x: 595, startPoint y: 305, endPoint x: 592, endPoint y: 300, distance: 5.8
click at [594, 302] on button "Buscar" at bounding box center [579, 311] width 107 height 21
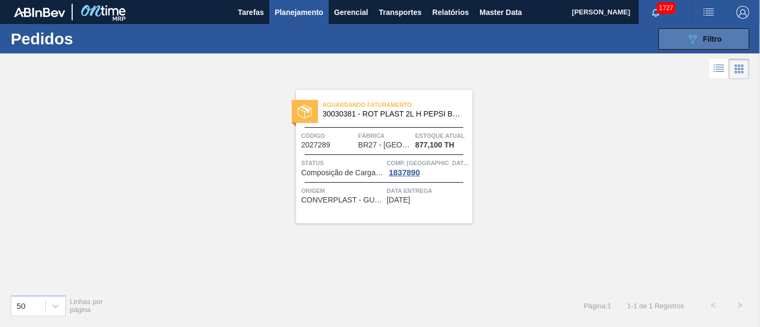
click at [719, 45] on button "089F7B8B-B2A5-4AFE-B5C0-19BA573D28AC Filtro" at bounding box center [703, 38] width 91 height 21
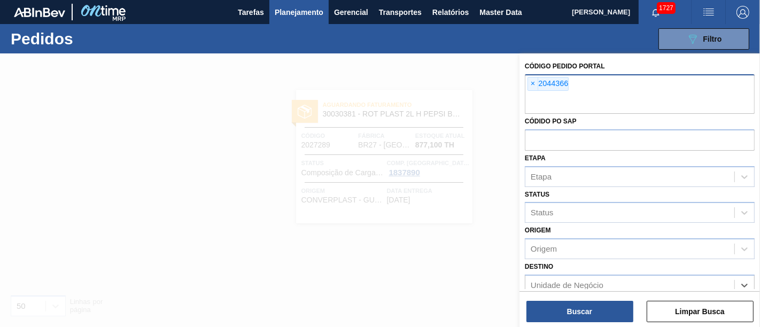
drag, startPoint x: 571, startPoint y: 293, endPoint x: 571, endPoint y: 299, distance: 5.4
click at [571, 289] on div "Código Pedido Portal × 2044366 Códido PO SAP Etapa Etapa Status Status Origem O…" at bounding box center [639, 171] width 240 height 236
click at [570, 309] on button "Buscar" at bounding box center [579, 311] width 107 height 21
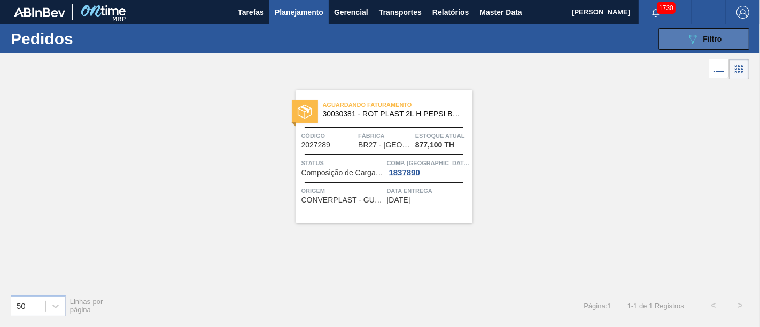
click at [740, 39] on button "089F7B8B-B2A5-4AFE-B5C0-19BA573D28AC Filtro" at bounding box center [703, 38] width 91 height 21
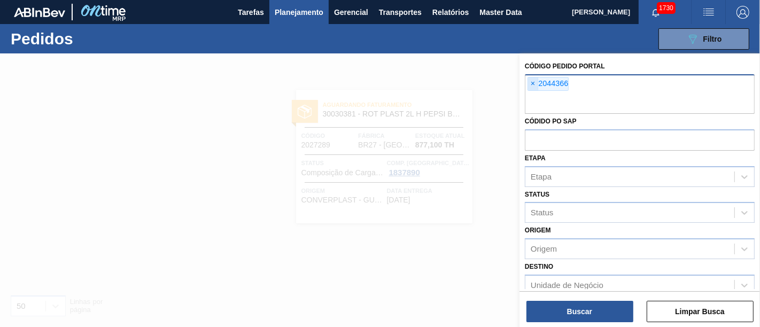
click at [532, 80] on span "×" at bounding box center [533, 83] width 10 height 13
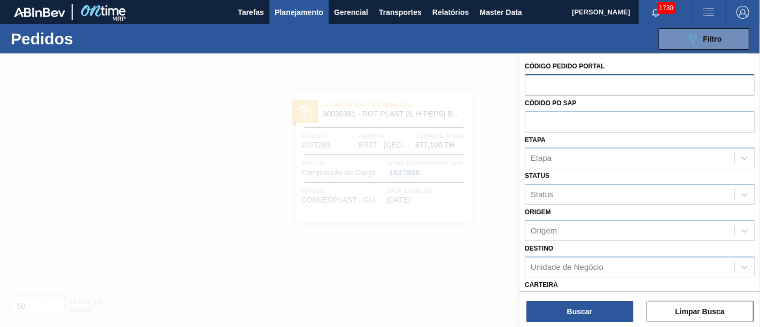
paste input "2044366"
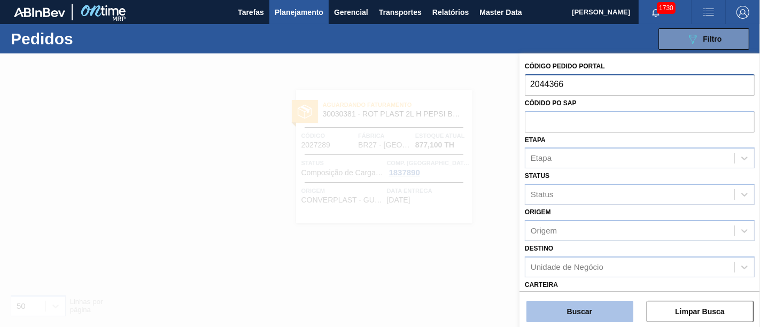
type input "2044366"
click at [590, 321] on button "Buscar" at bounding box center [579, 311] width 107 height 21
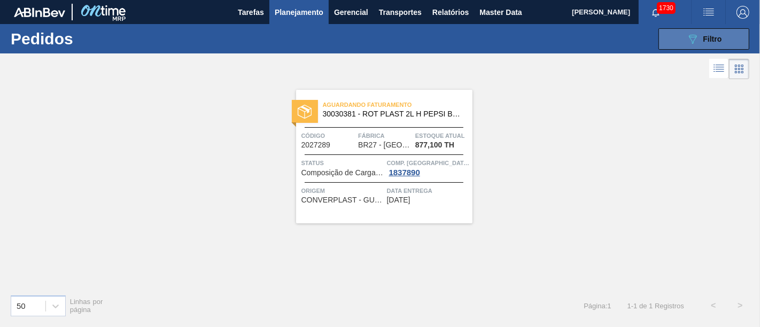
click at [693, 44] on icon "089F7B8B-B2A5-4AFE-B5C0-19BA573D28AC" at bounding box center [692, 39] width 13 height 13
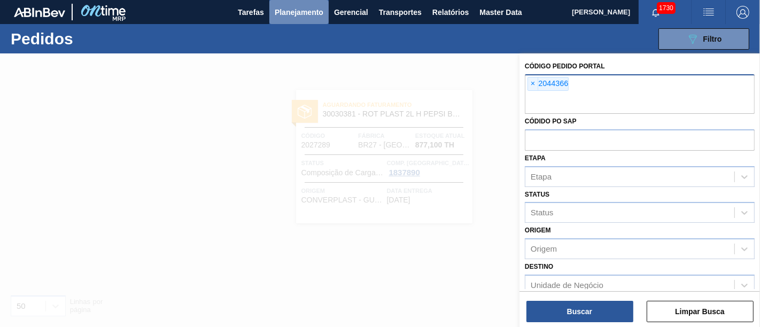
click at [313, 11] on span "Planejamento" at bounding box center [299, 12] width 49 height 13
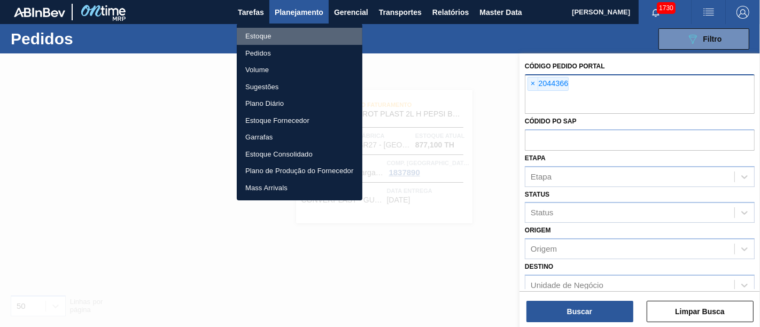
click at [314, 34] on li "Estoque" at bounding box center [300, 36] width 126 height 17
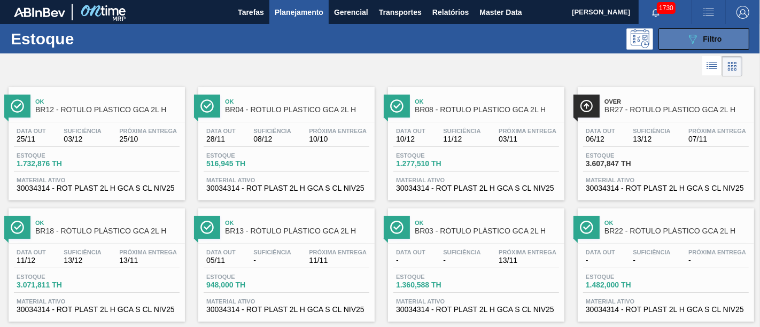
click at [688, 43] on icon "089F7B8B-B2A5-4AFE-B5C0-19BA573D28AC" at bounding box center [692, 39] width 13 height 13
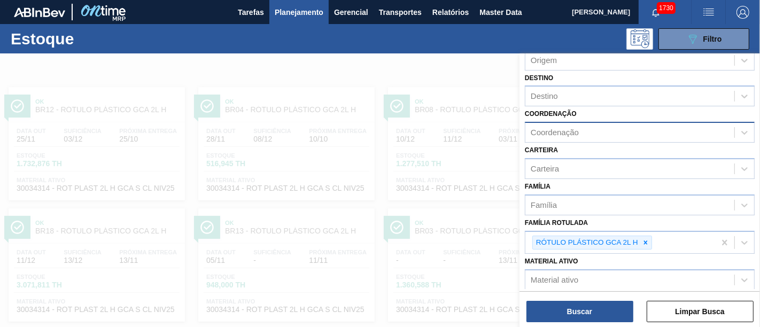
scroll to position [119, 0]
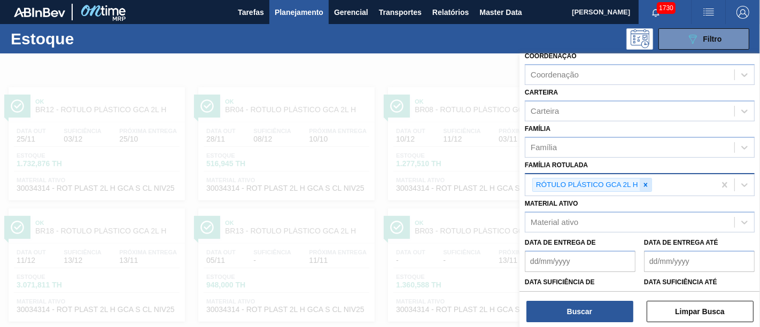
click at [648, 185] on icon at bounding box center [645, 184] width 7 height 7
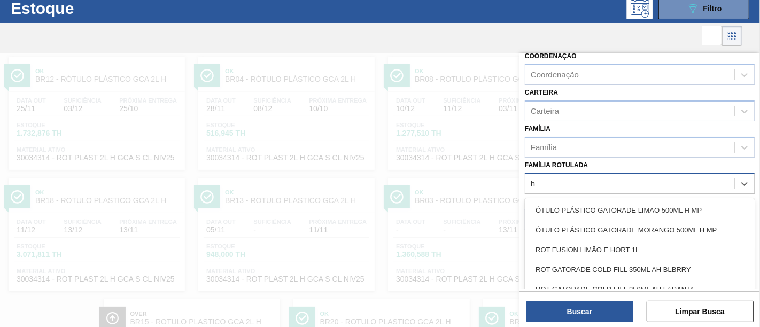
scroll to position [32, 0]
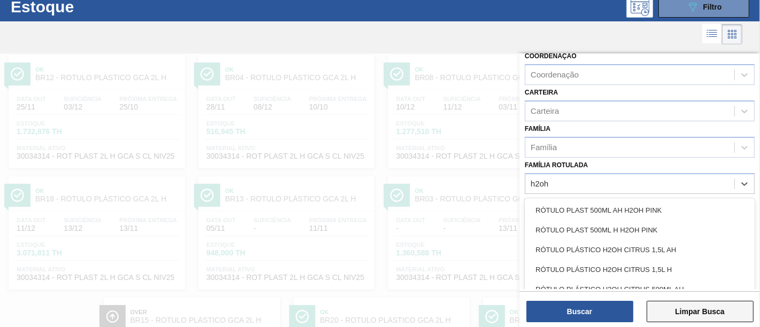
type Rotulada "h2oh"
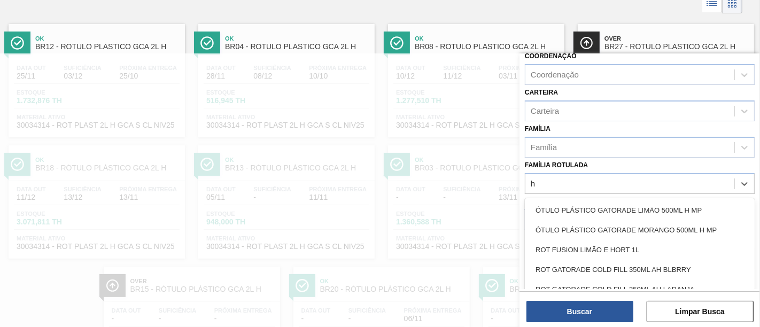
scroll to position [65, 0]
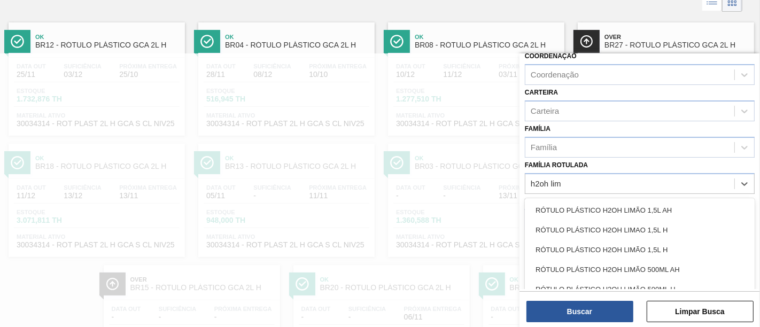
type Rotulada "h2oh lima"
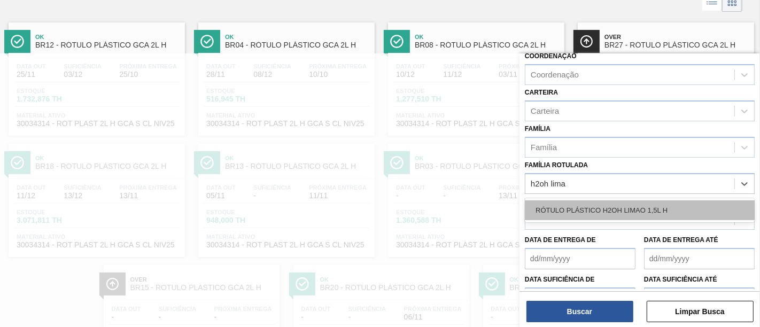
click at [569, 207] on div "RÓTULO PLÁSTICO H2OH LIMAO 1,5L H" at bounding box center [640, 210] width 230 height 20
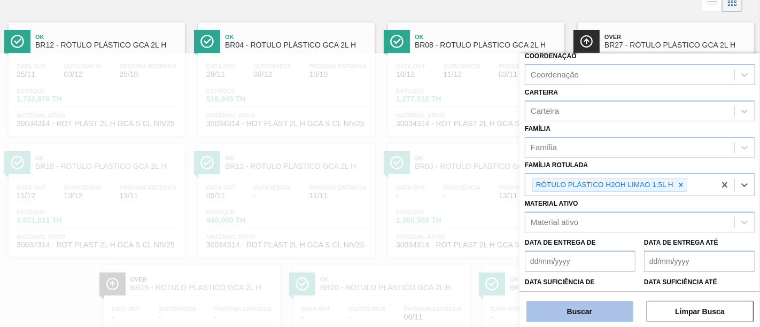
click at [601, 308] on button "Buscar" at bounding box center [579, 311] width 107 height 21
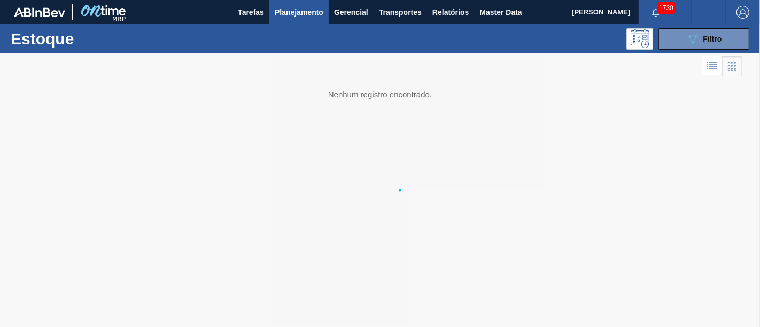
scroll to position [0, 0]
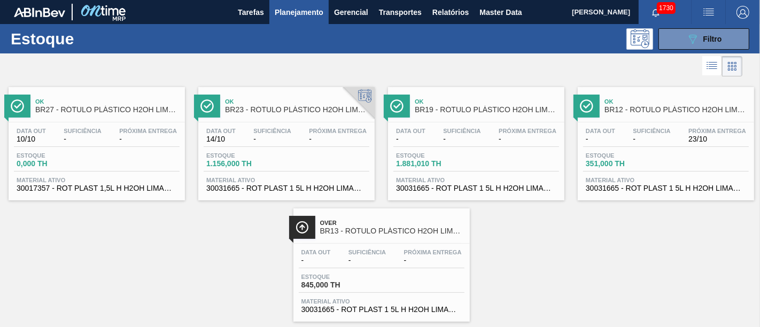
click at [464, 236] on div "Over BR13 - RÓTULO PLÁSTICO H2OH LIMAO 1,5L H" at bounding box center [392, 227] width 144 height 24
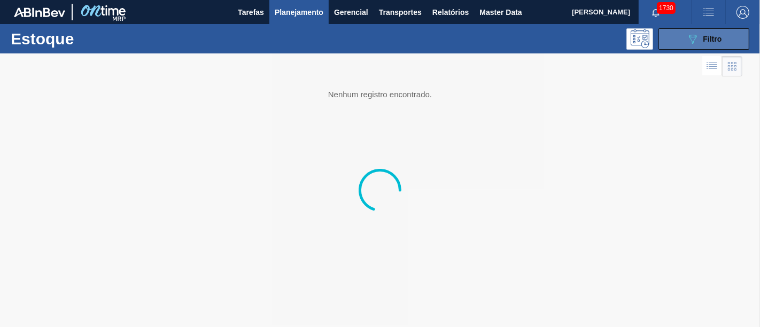
click at [691, 37] on icon at bounding box center [693, 39] width 8 height 9
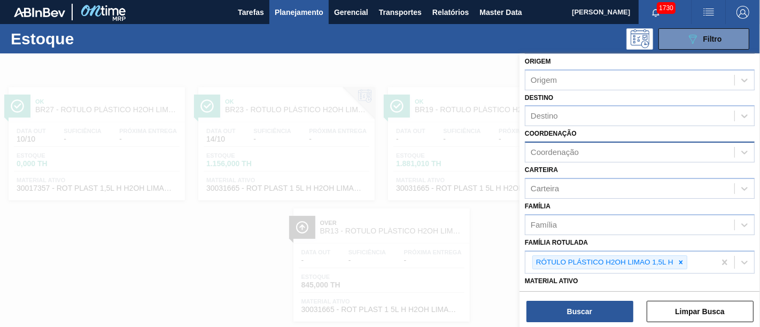
scroll to position [59, 0]
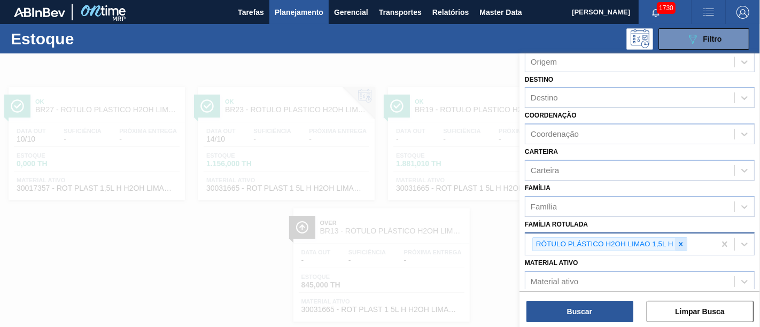
click at [682, 240] on icon at bounding box center [680, 243] width 7 height 7
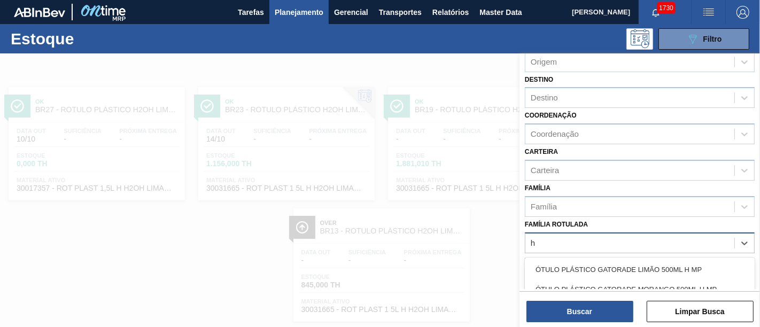
scroll to position [19, 0]
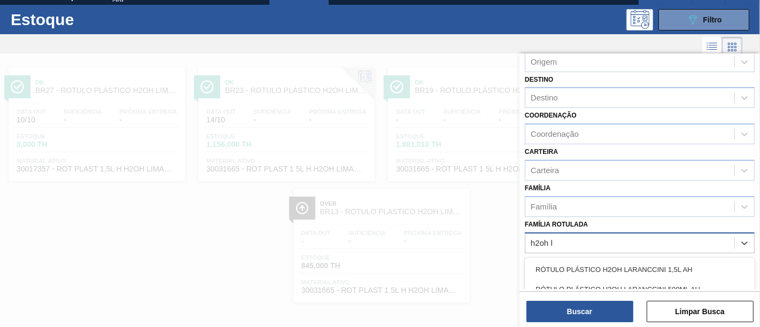
type Rotulada "h2oh li"
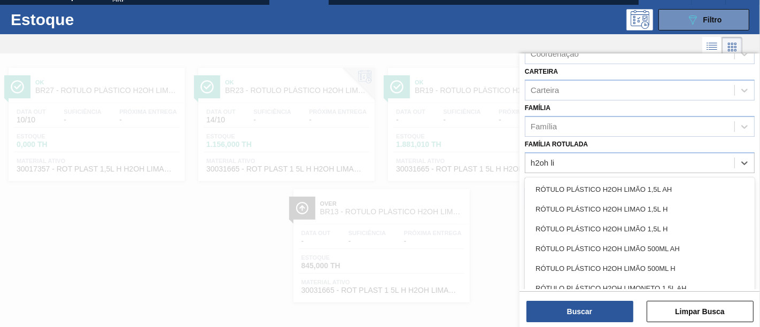
scroll to position [178, 0]
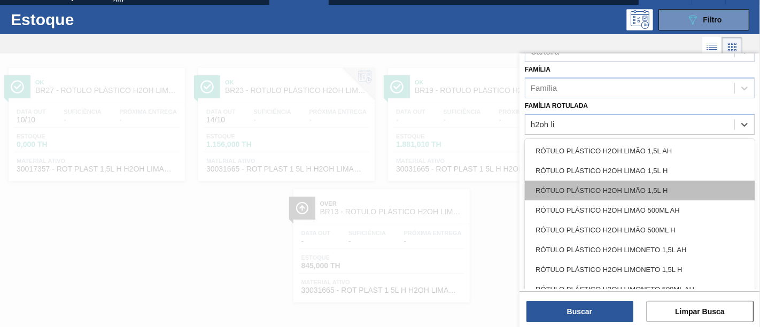
click at [640, 182] on div "RÓTULO PLÁSTICO H2OH LIMÃO 1,5L H" at bounding box center [640, 191] width 230 height 20
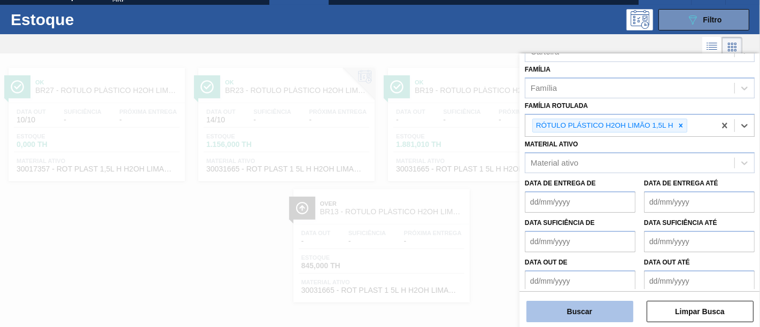
click at [602, 314] on button "Buscar" at bounding box center [579, 311] width 107 height 21
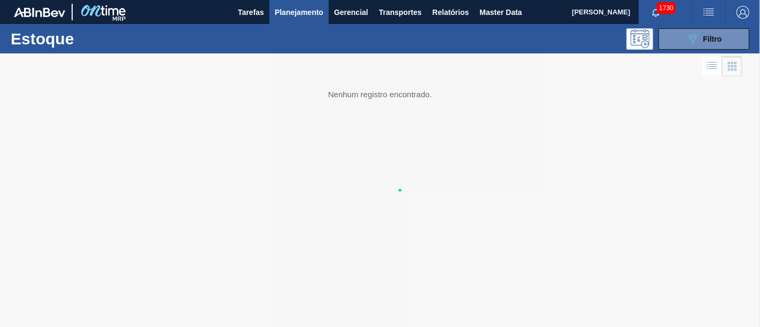
scroll to position [0, 0]
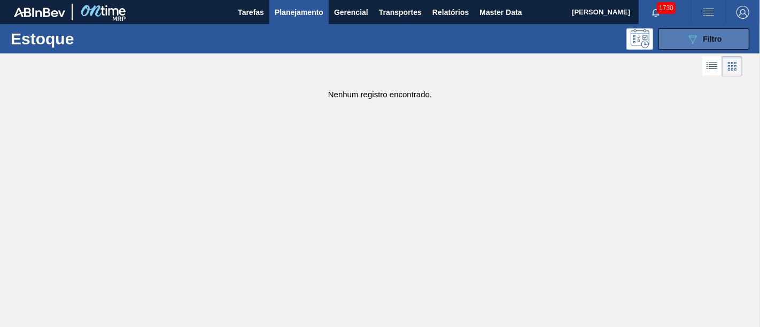
click at [696, 38] on icon "089F7B8B-B2A5-4AFE-B5C0-19BA573D28AC" at bounding box center [692, 39] width 13 height 13
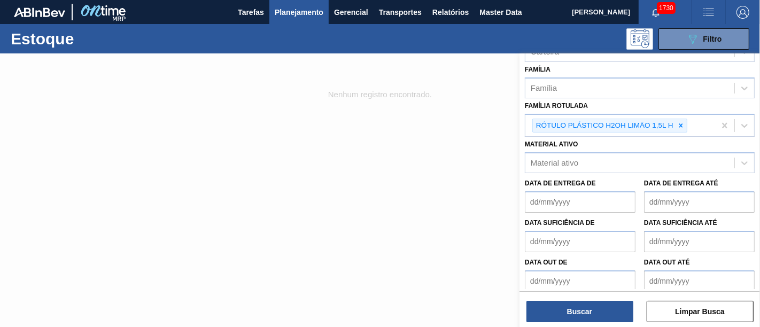
click at [465, 199] on div at bounding box center [380, 216] width 760 height 327
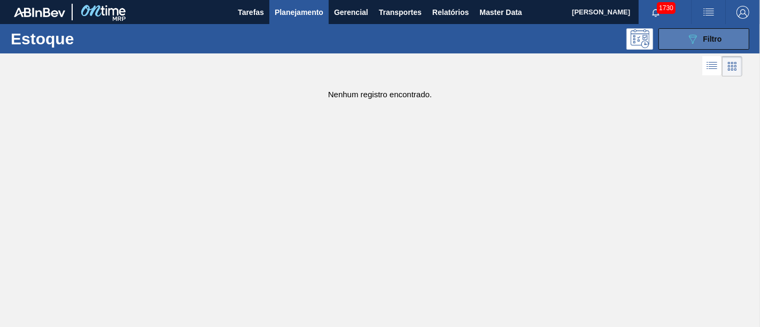
click at [688, 36] on icon "089F7B8B-B2A5-4AFE-B5C0-19BA573D28AC" at bounding box center [692, 39] width 13 height 13
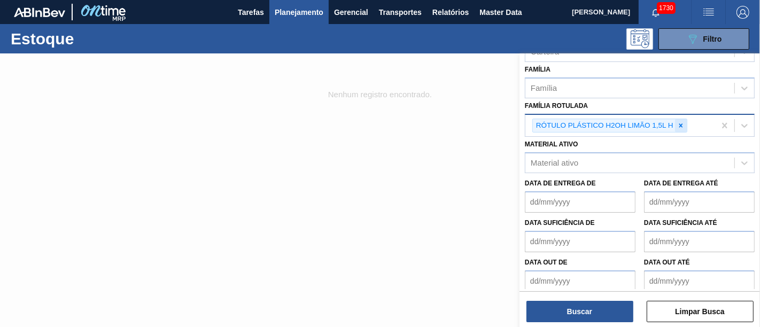
click at [682, 124] on icon at bounding box center [681, 125] width 4 height 4
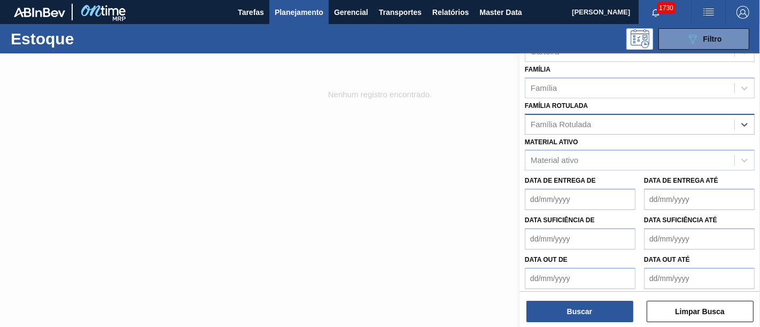
click at [313, 12] on span "Planejamento" at bounding box center [299, 12] width 49 height 13
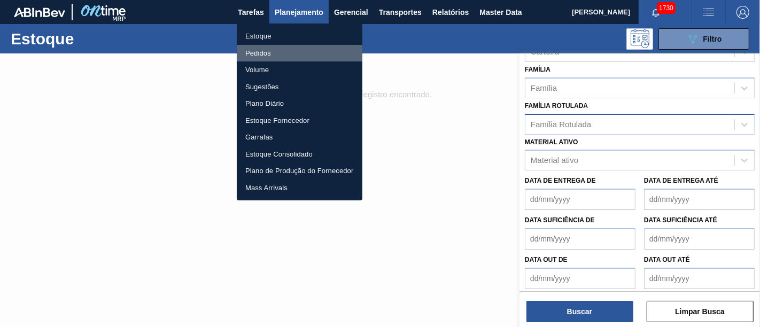
click at [307, 54] on li "Pedidos" at bounding box center [300, 53] width 126 height 17
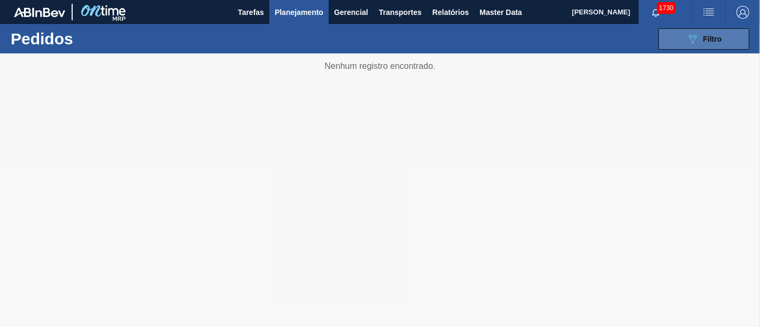
click at [720, 40] on span "Filtro" at bounding box center [712, 39] width 19 height 9
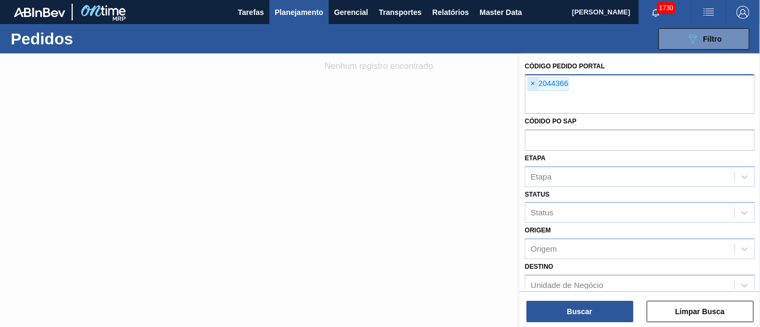
click at [534, 89] on span "×" at bounding box center [533, 83] width 10 height 13
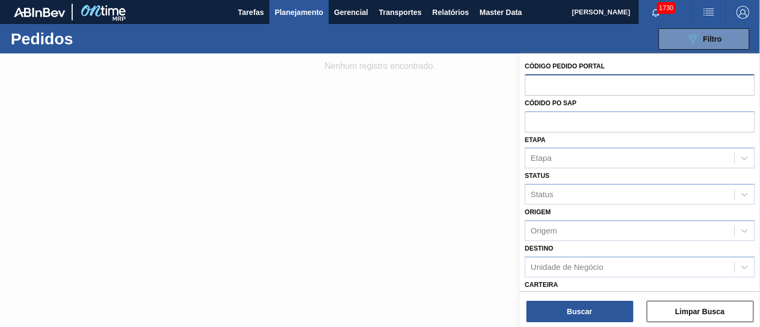
paste input "2032482"
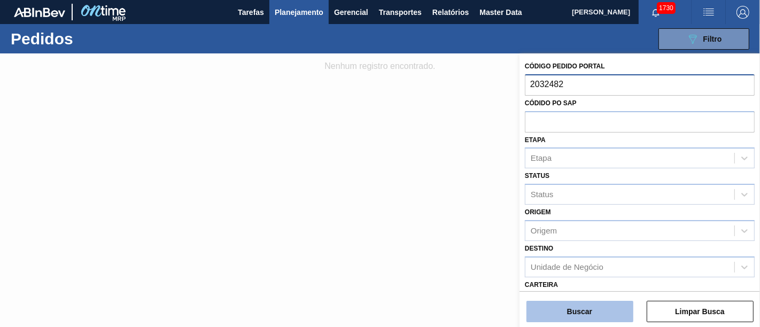
type input "2032482"
click at [572, 312] on button "Buscar" at bounding box center [579, 311] width 107 height 21
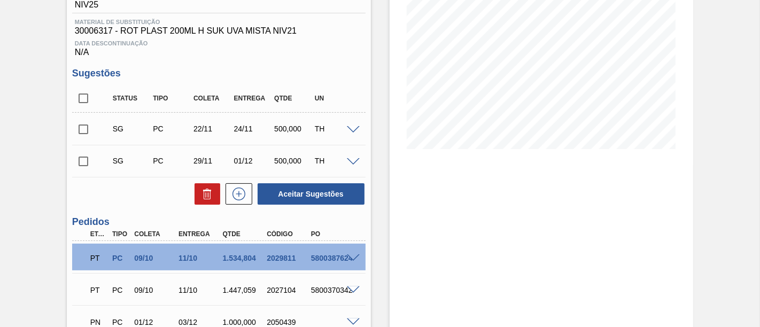
scroll to position [237, 0]
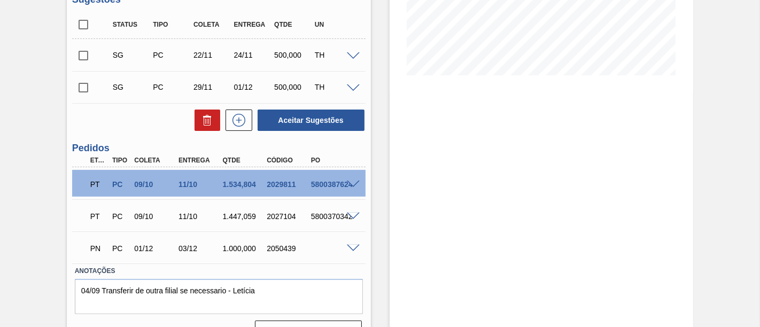
click at [352, 187] on span at bounding box center [353, 185] width 13 height 8
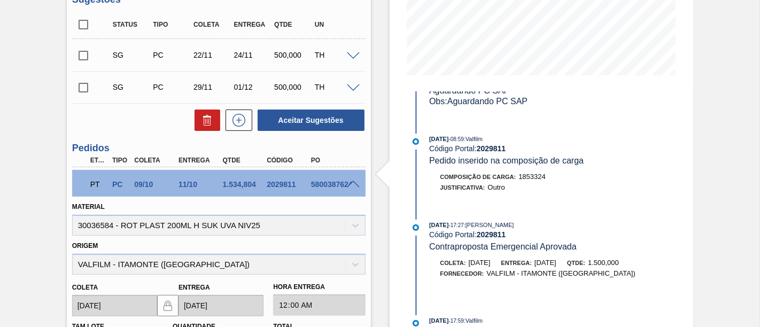
scroll to position [474, 0]
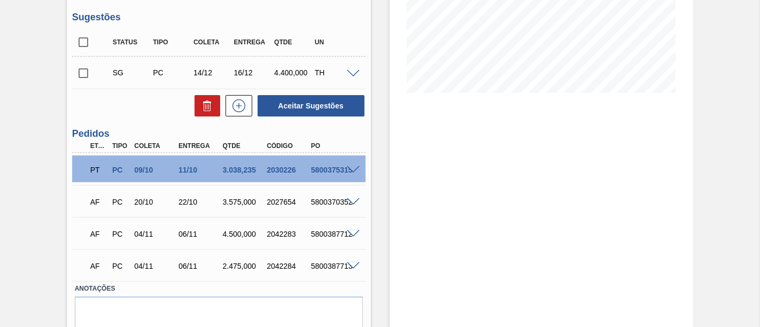
scroll to position [237, 0]
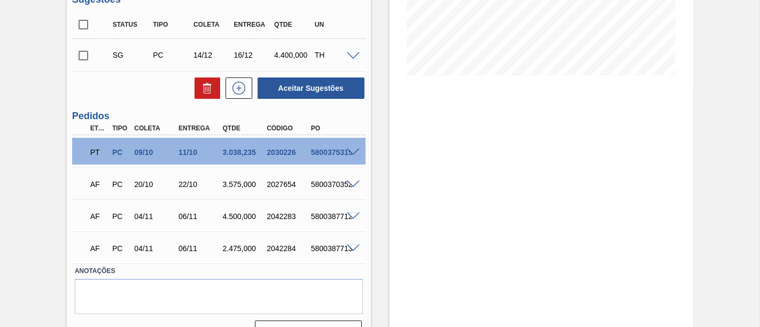
click at [349, 152] on span at bounding box center [353, 153] width 13 height 8
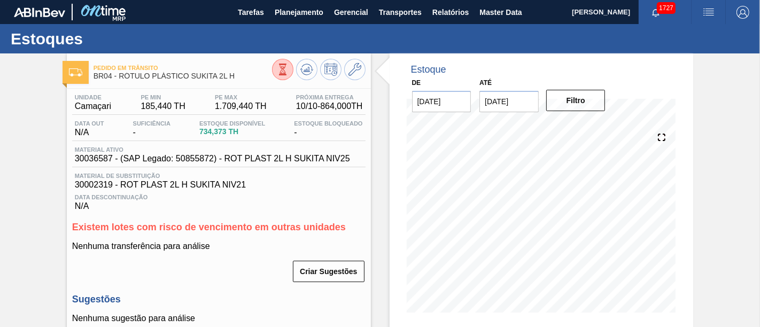
drag, startPoint x: 264, startPoint y: 176, endPoint x: 236, endPoint y: 188, distance: 30.7
click at [236, 188] on span "30002319 - ROT PLAST 2L H SUKITA NIV21" at bounding box center [219, 185] width 288 height 10
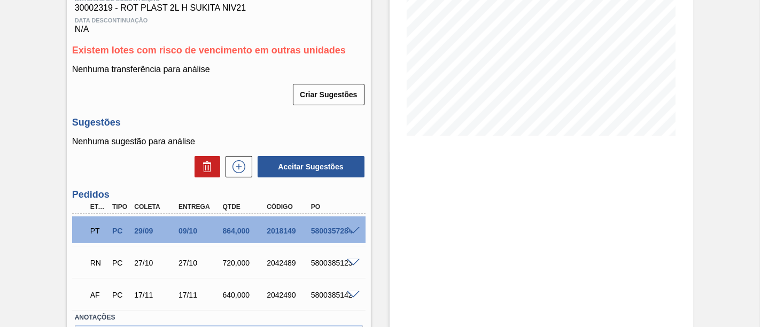
scroll to position [178, 0]
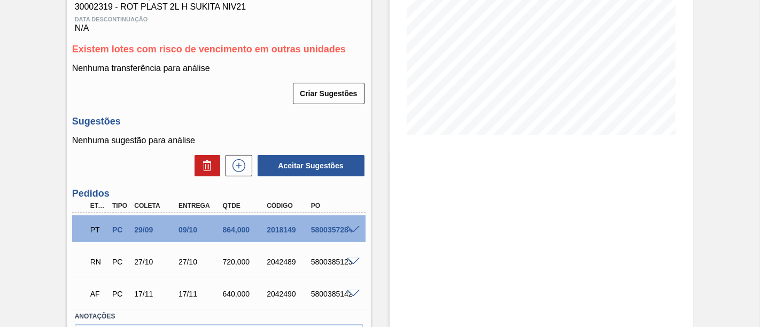
click at [347, 234] on span at bounding box center [353, 230] width 13 height 8
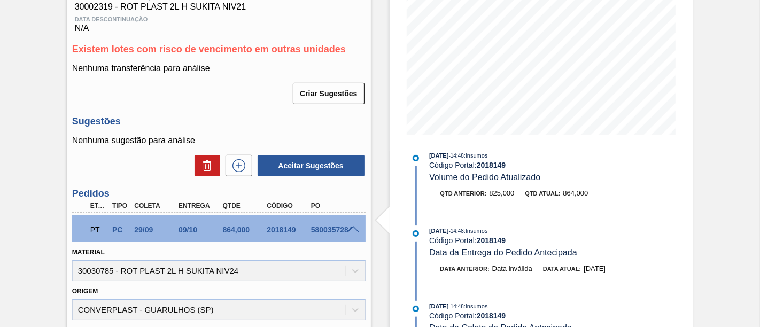
scroll to position [0, 0]
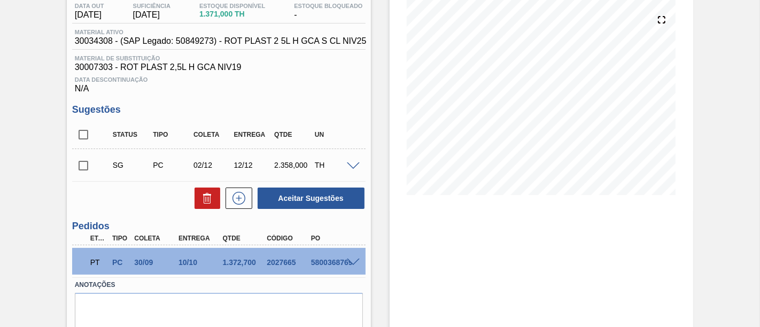
scroll to position [119, 0]
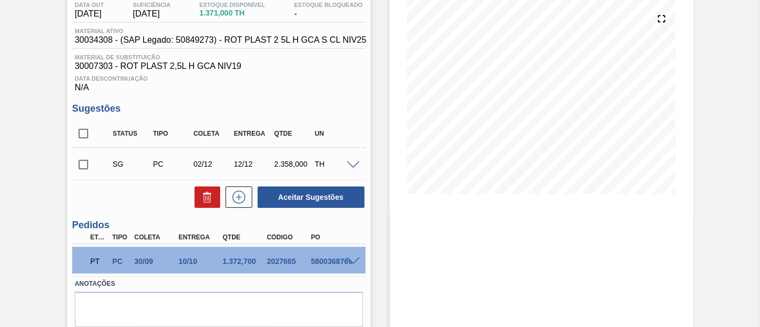
click at [347, 264] on span at bounding box center [353, 262] width 13 height 8
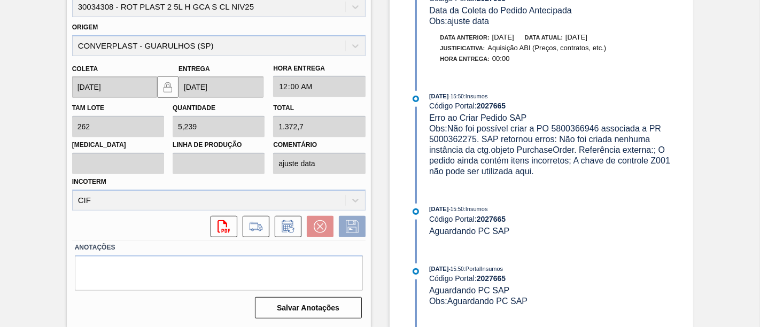
scroll to position [772, 0]
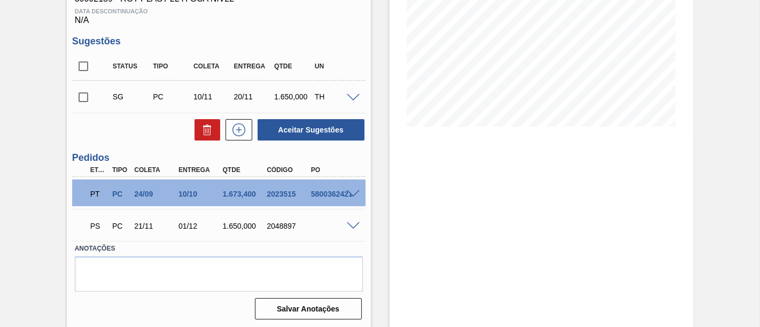
scroll to position [189, 0]
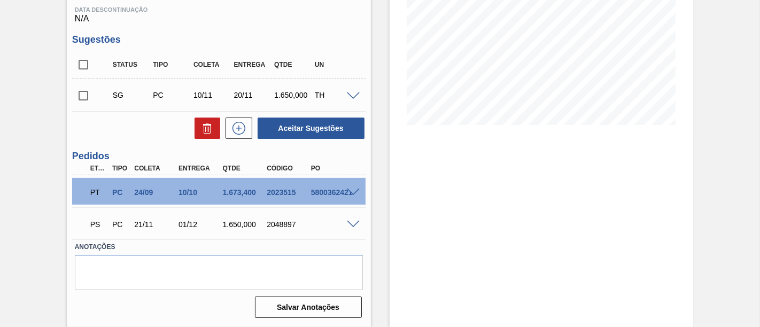
click at [351, 189] on span at bounding box center [353, 193] width 13 height 8
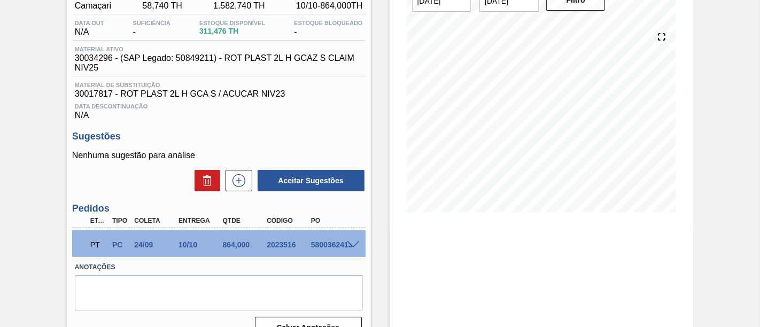
scroll to position [119, 0]
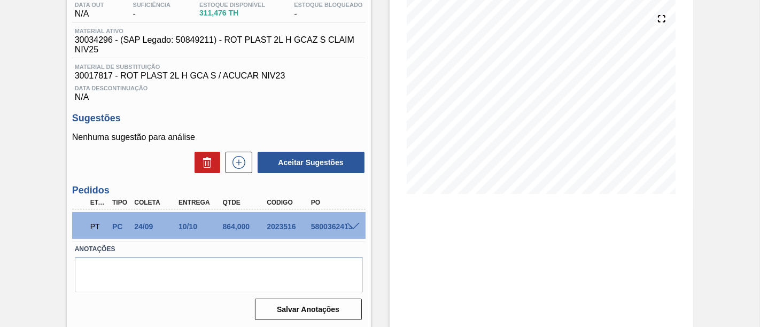
click at [352, 231] on div "5800362413" at bounding box center [332, 226] width 48 height 9
click at [352, 231] on span at bounding box center [353, 227] width 13 height 8
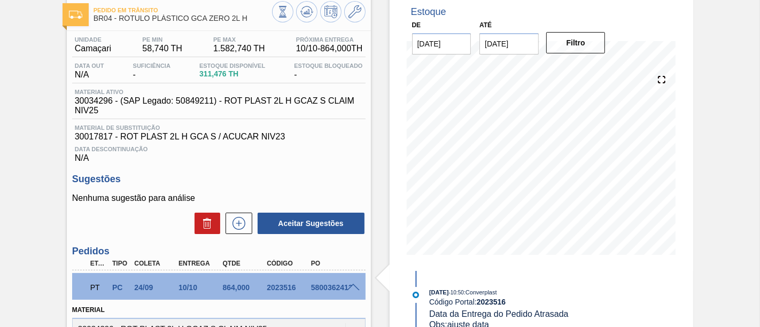
scroll to position [0, 0]
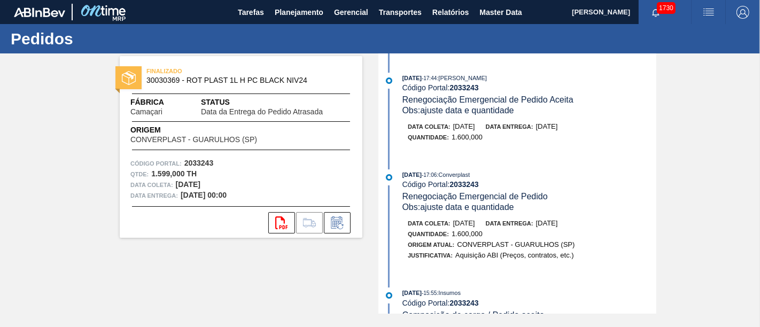
scroll to position [1484, 0]
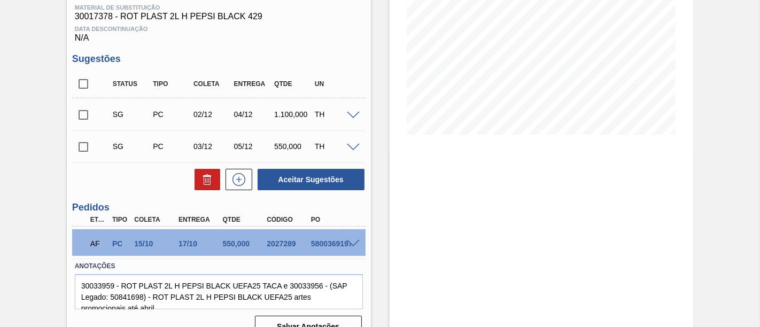
scroll to position [199, 0]
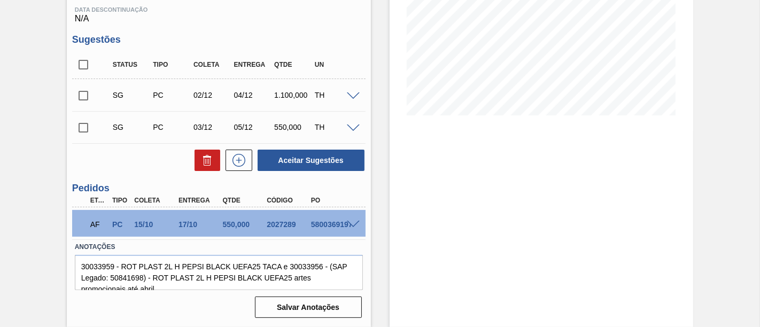
click at [351, 222] on span at bounding box center [353, 225] width 13 height 8
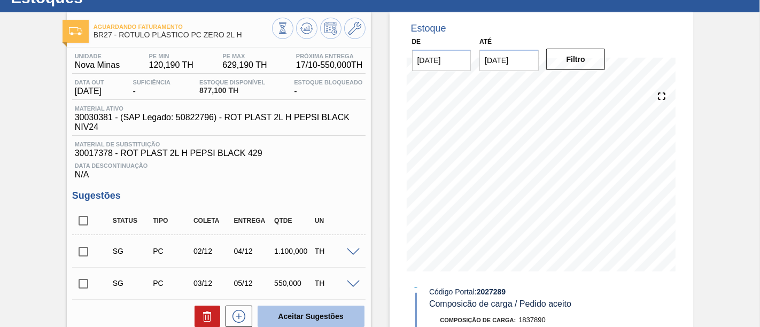
scroll to position [0, 0]
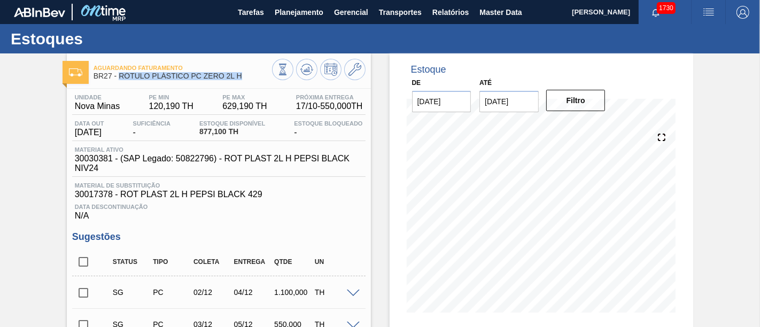
drag, startPoint x: 120, startPoint y: 80, endPoint x: 242, endPoint y: 75, distance: 121.9
click at [242, 75] on div "Aguardando Faturamento BR27 - RÓTULO PLÁSTICO PC ZERO 2L H" at bounding box center [183, 72] width 178 height 24
copy span "RÓTULO PLÁSTICO PC ZERO 2L H"
drag, startPoint x: 96, startPoint y: 80, endPoint x: 110, endPoint y: 78, distance: 13.5
click at [110, 78] on div "Aguardando Faturamento BR27 - RÓTULO PLÁSTICO PC ZERO 2L H" at bounding box center [183, 72] width 178 height 24
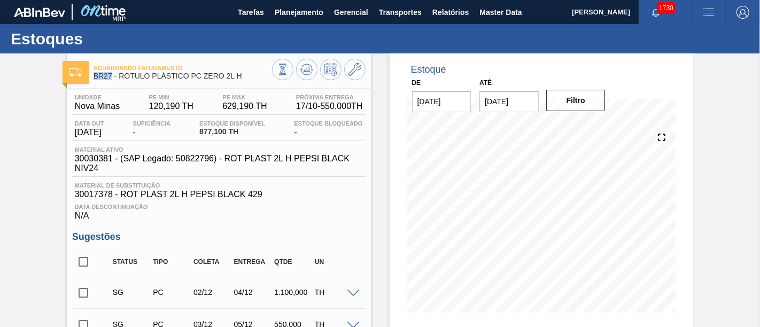
drag, startPoint x: 110, startPoint y: 78, endPoint x: 92, endPoint y: 77, distance: 17.6
click at [92, 77] on div "Aguardando Faturamento BR27 - RÓTULO PLÁSTICO PC ZERO 2L H" at bounding box center [219, 71] width 304 height 24
copy span "BR27"
drag, startPoint x: 75, startPoint y: 107, endPoint x: 118, endPoint y: 109, distance: 42.8
click at [118, 109] on span "Nova Minas" at bounding box center [97, 107] width 45 height 10
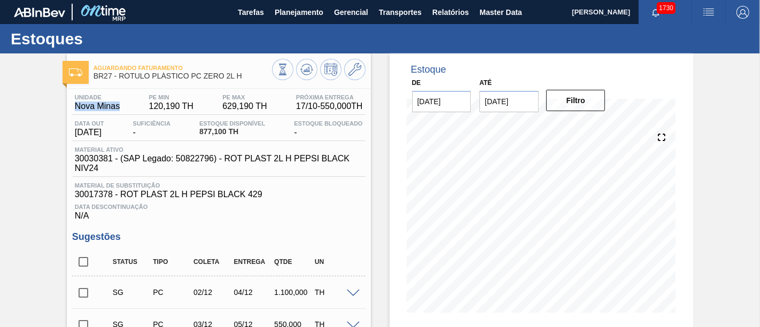
copy span "Nova Minas"
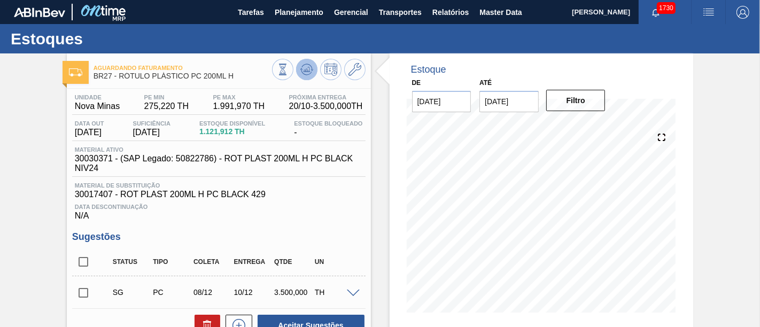
click at [310, 65] on icon at bounding box center [306, 69] width 13 height 13
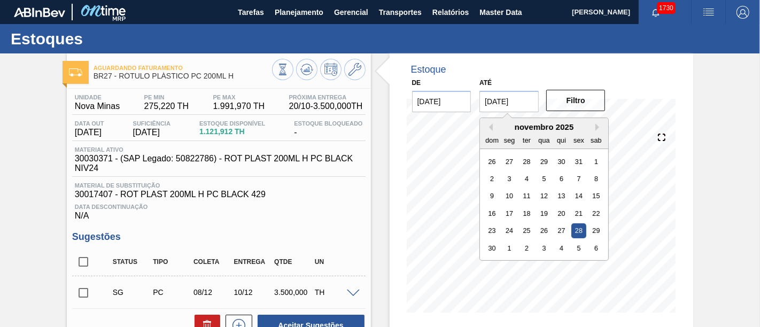
click at [514, 108] on input "28/11/2025" at bounding box center [508, 101] width 59 height 21
click at [595, 123] on button "Next Month" at bounding box center [598, 126] width 7 height 7
click at [581, 196] on div "19" at bounding box center [579, 196] width 14 height 14
type input "19/12/2025"
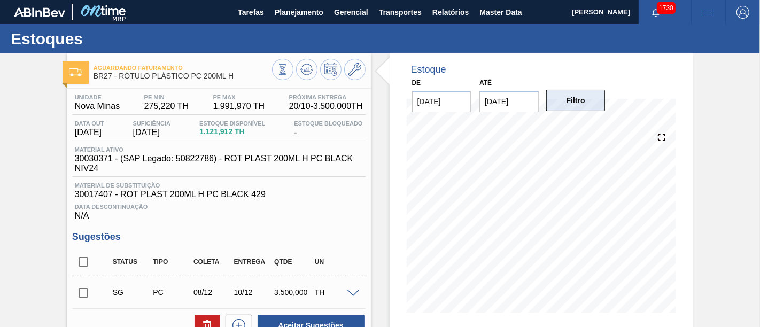
click at [588, 98] on button "Filtro" at bounding box center [575, 100] width 59 height 21
click at [298, 69] on button at bounding box center [306, 69] width 21 height 21
click at [143, 143] on div "Unidade Nova Minas PE MIN 275,220 TH PE MAX 1.991,970 TH Próxima Entrega 20/10 …" at bounding box center [218, 157] width 293 height 127
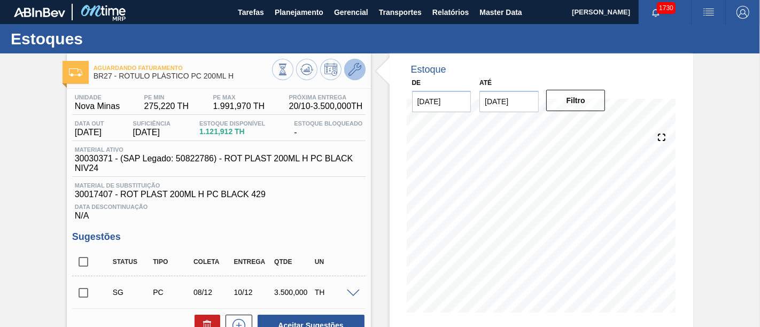
click at [349, 68] on icon at bounding box center [354, 69] width 13 height 13
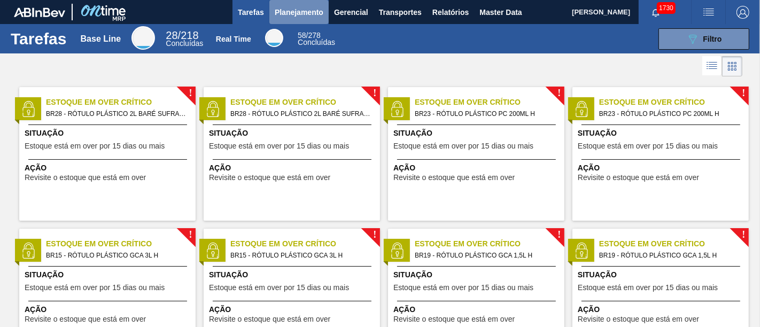
click at [309, 6] on span "Planejamento" at bounding box center [299, 12] width 49 height 13
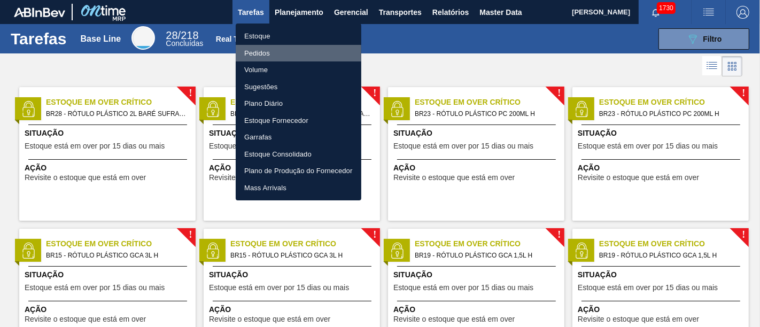
click at [287, 55] on li "Pedidos" at bounding box center [299, 53] width 126 height 17
